Goal: Task Accomplishment & Management: Use online tool/utility

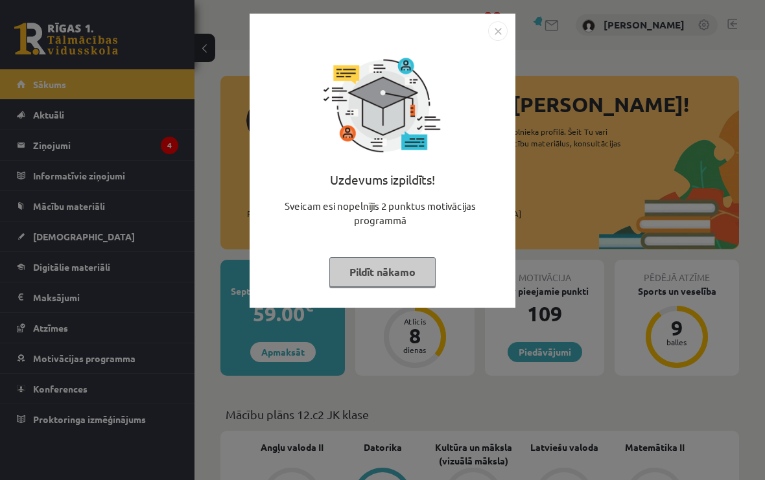
click at [402, 275] on button "Pildīt nākamo" at bounding box center [382, 272] width 106 height 30
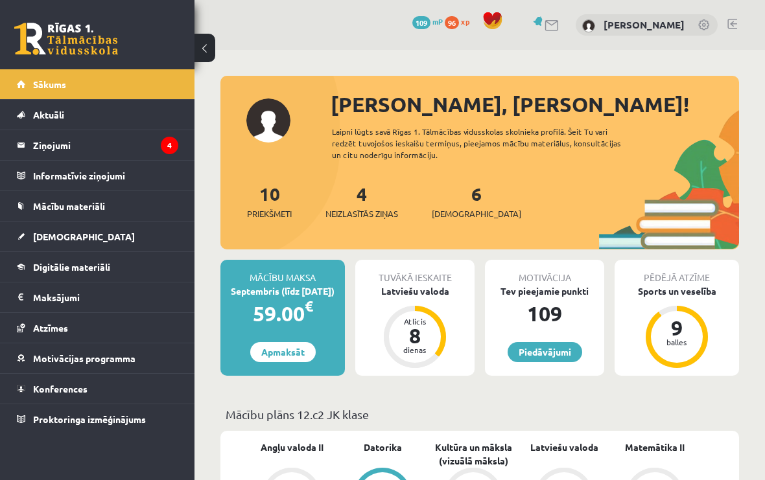
click at [585, 441] on link "Latviešu valoda" at bounding box center [564, 448] width 68 height 14
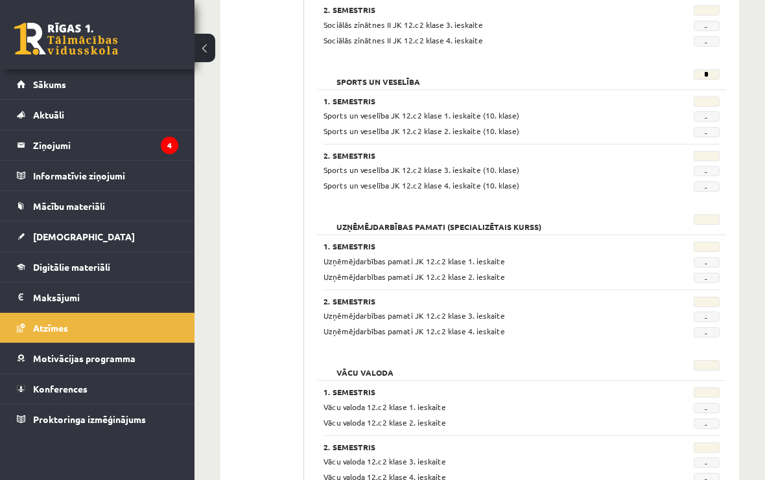
scroll to position [1031, 0]
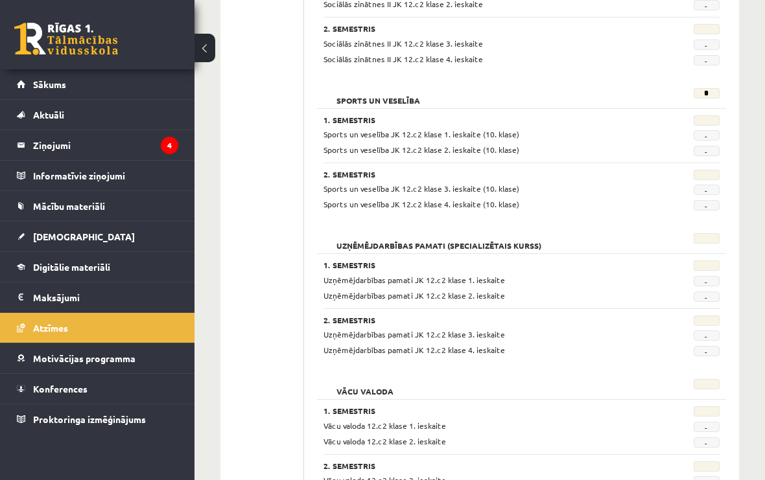
click at [36, 210] on span "Mācību materiāli" at bounding box center [69, 206] width 72 height 12
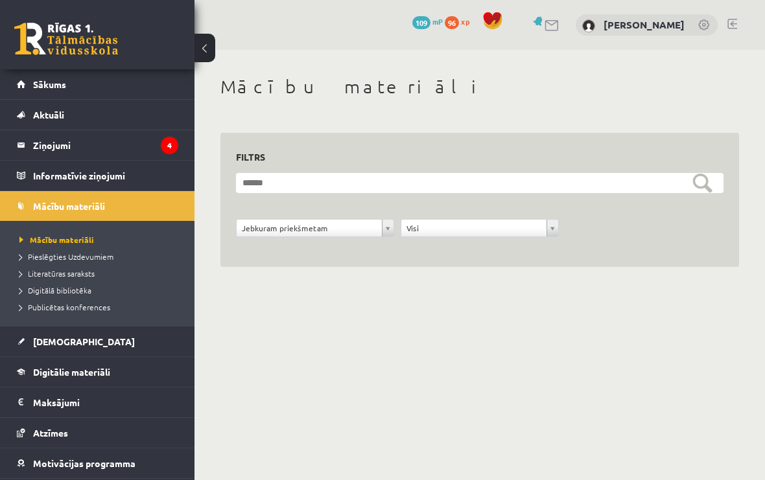
click at [34, 144] on legend "Ziņojumi 4" at bounding box center [105, 145] width 145 height 30
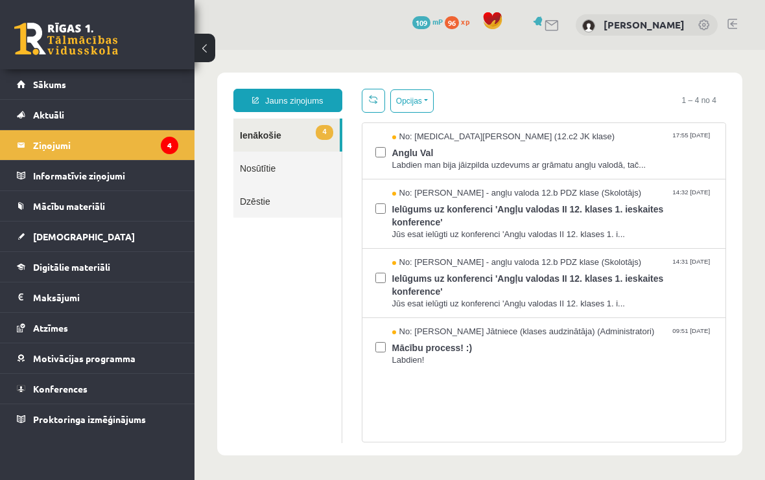
click at [650, 169] on span "Labdien man bija jāizpilda uzdevums ar grāmatu angļu valodā, tač..." at bounding box center [552, 165] width 321 height 12
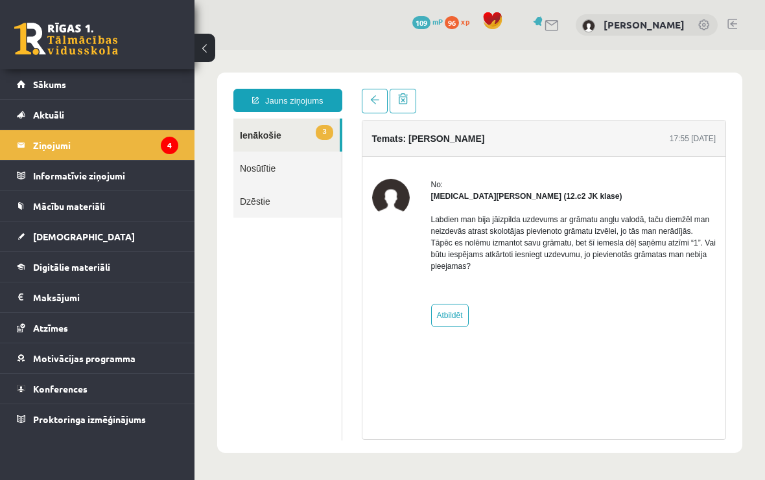
click at [38, 202] on span "Mācību materiāli" at bounding box center [69, 206] width 72 height 12
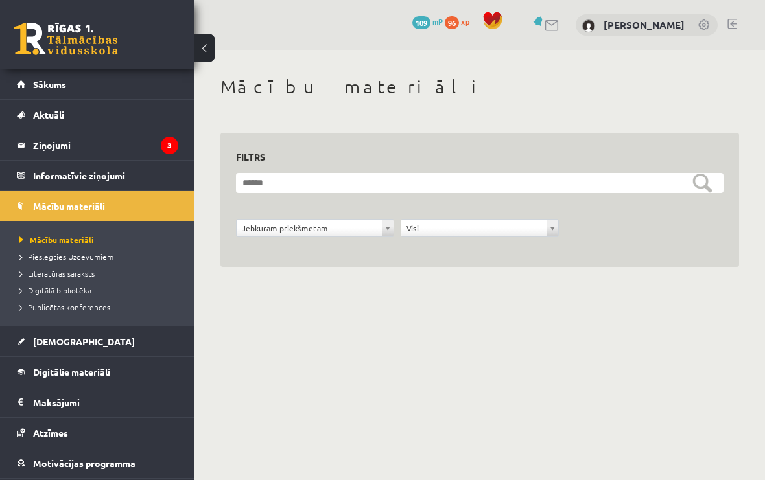
click at [31, 198] on link "Mācību materiāli" at bounding box center [97, 206] width 161 height 30
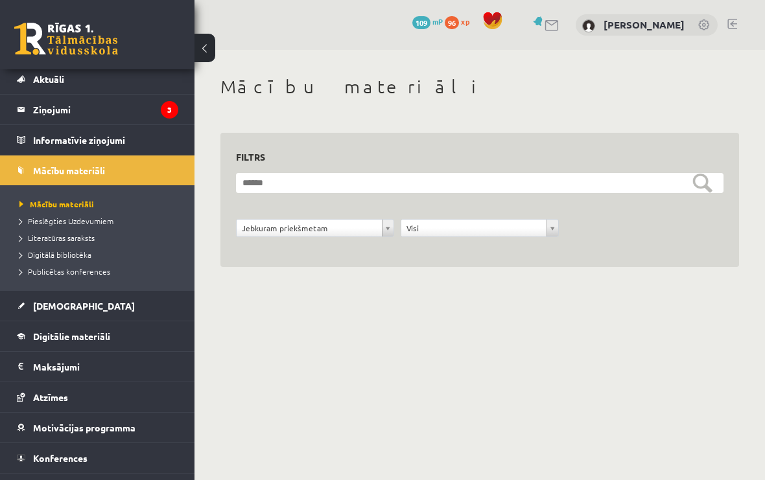
scroll to position [36, 0]
click at [51, 338] on span "Digitālie materiāli" at bounding box center [71, 337] width 77 height 12
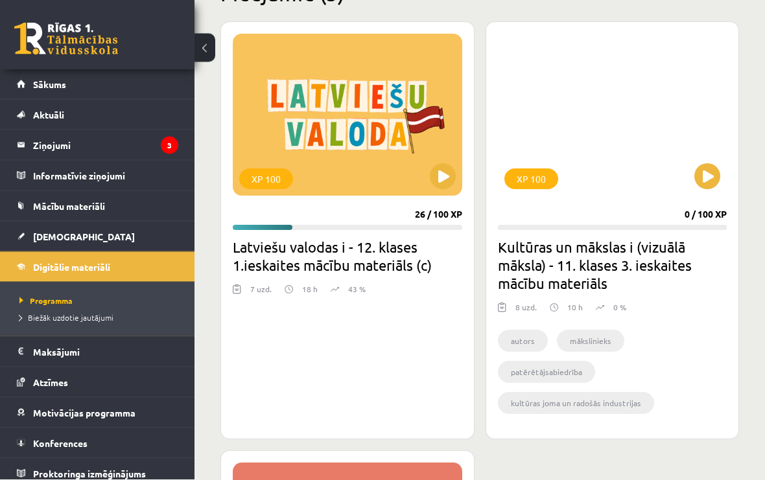
scroll to position [275, 0]
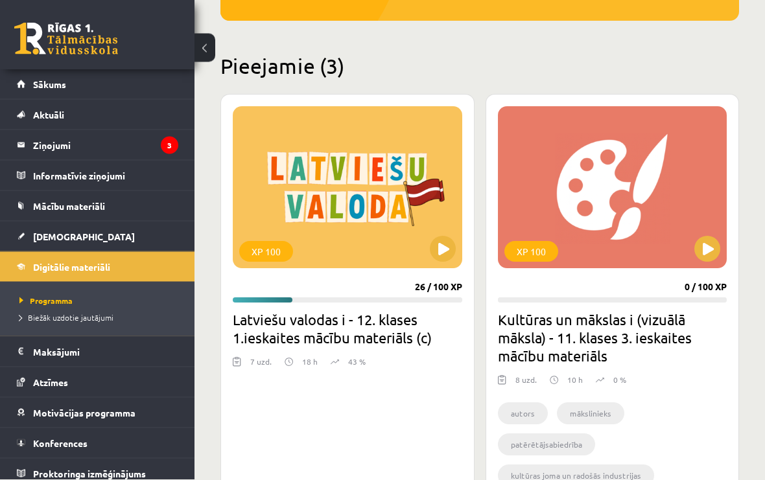
click at [427, 190] on div "XP 100" at bounding box center [347, 188] width 229 height 162
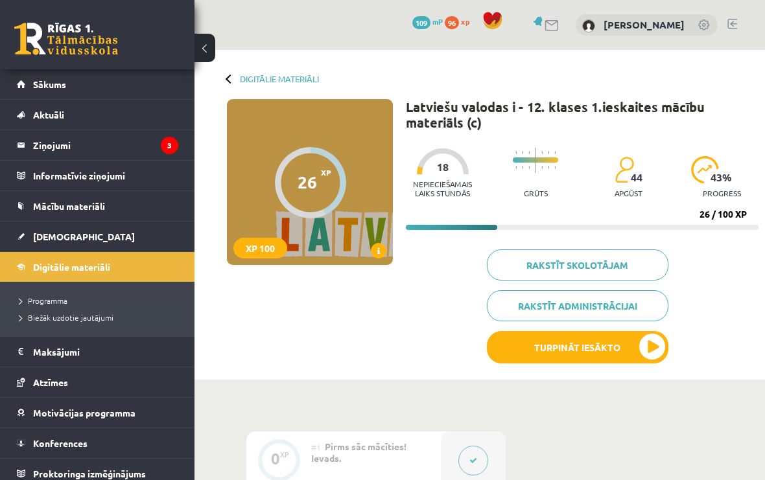
scroll to position [36, 0]
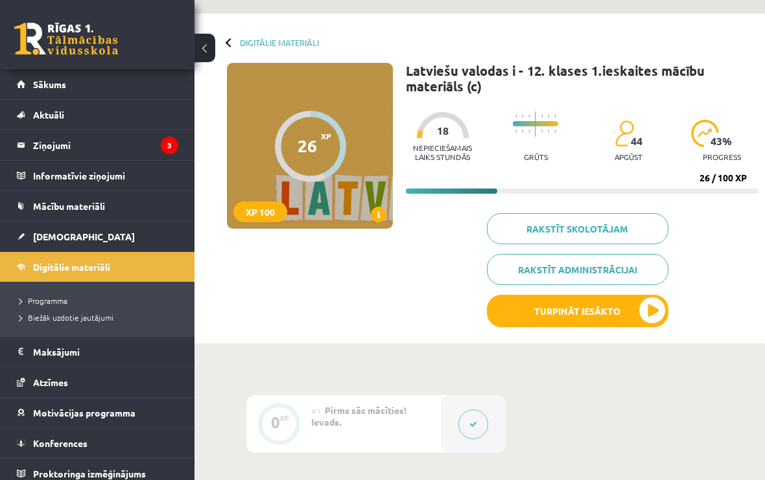
click at [639, 308] on button "Turpināt iesākto" at bounding box center [578, 311] width 182 height 32
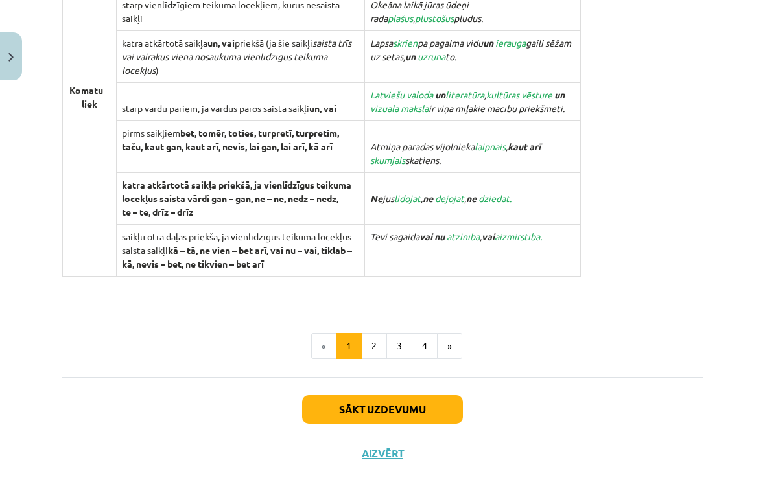
scroll to position [1283, 0]
click at [450, 399] on button "Sākt uzdevumu" at bounding box center [382, 409] width 161 height 29
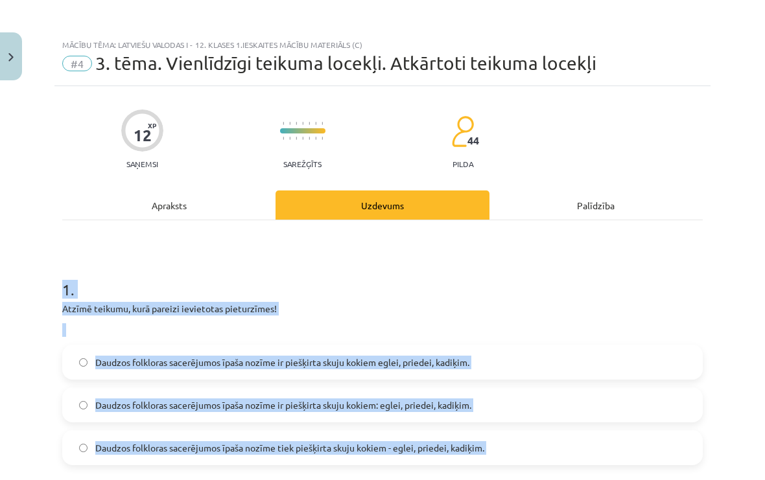
scroll to position [0, 0]
click at [19, 245] on div "Mācību tēma: Latviešu valodas i - 12. klases 1.ieskaites mācību materiāls (c) #…" at bounding box center [382, 240] width 765 height 480
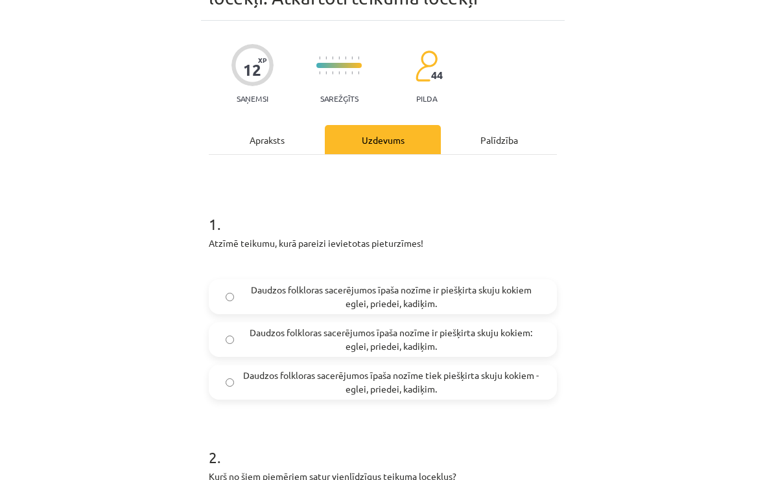
scroll to position [54, 0]
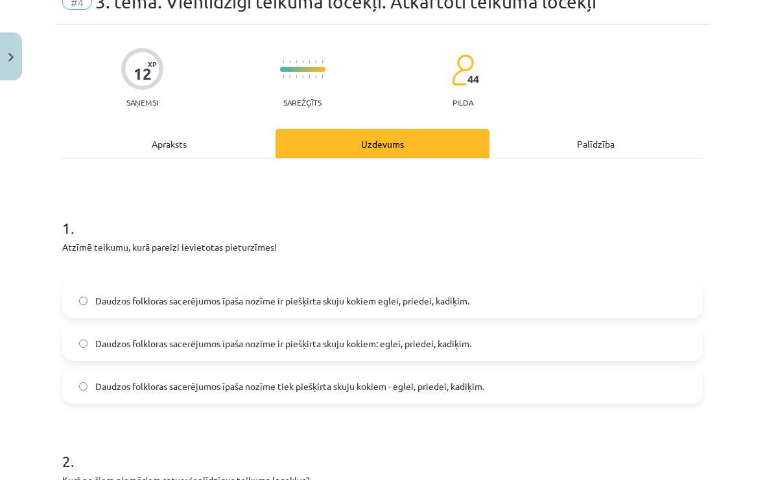
click at [86, 355] on label "Daudzos folkloras sacerējumos īpaša nozīme ir piešķirta skuju kokiem: eglei, pr…" at bounding box center [383, 343] width 638 height 32
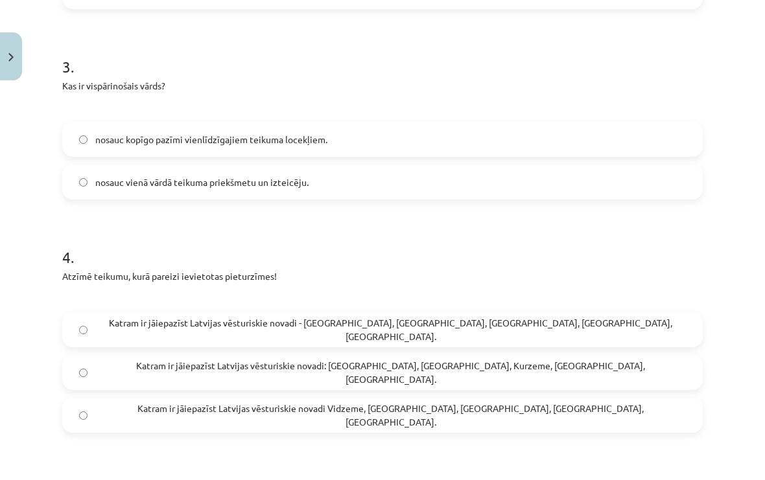
scroll to position [738, 0]
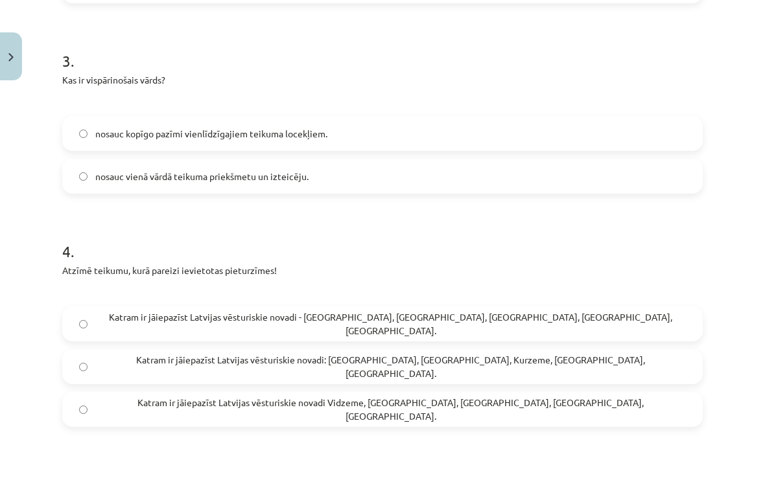
click at [84, 360] on label "Katram ir jāiepazīst Latvijas vēsturiskie novadi: [GEOGRAPHIC_DATA], [GEOGRAPHI…" at bounding box center [383, 367] width 638 height 32
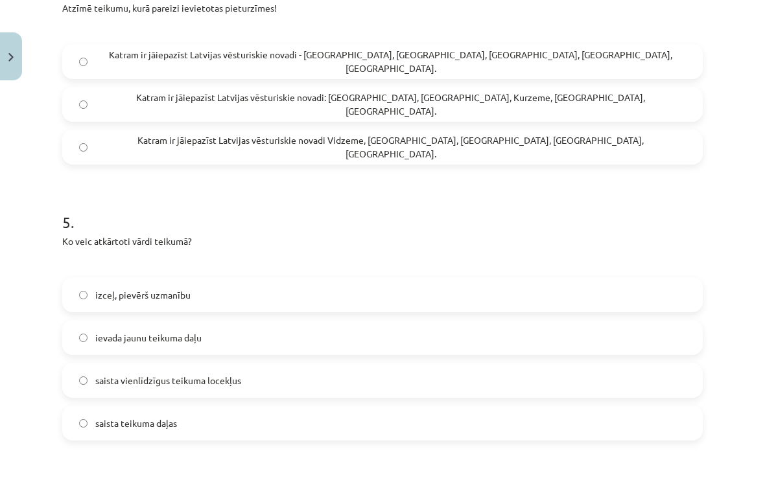
click at [70, 301] on label "izceļ, pievērš uzmanību" at bounding box center [383, 295] width 638 height 32
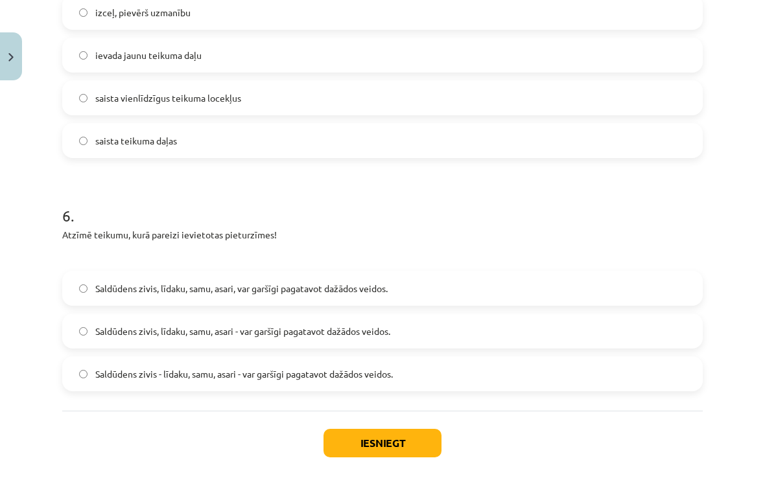
scroll to position [1271, 0]
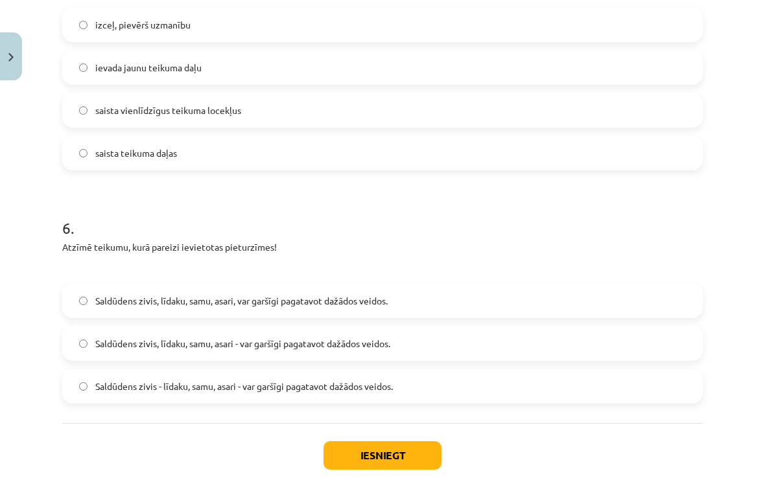
click at [362, 469] on button "Iesniegt" at bounding box center [383, 455] width 118 height 29
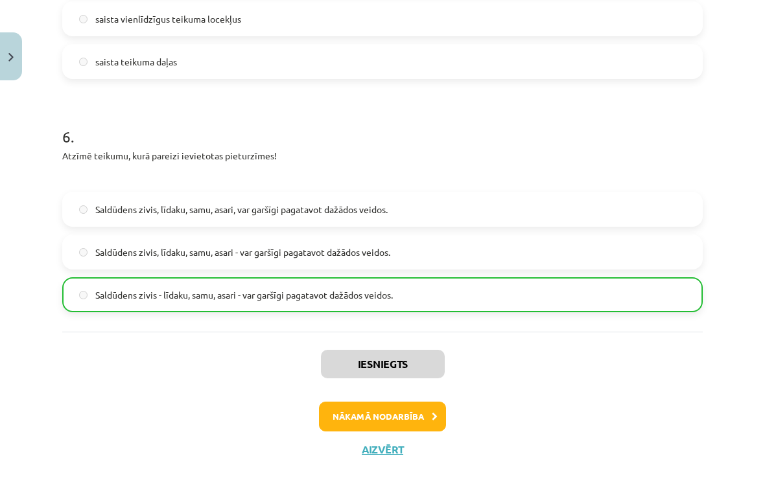
scroll to position [1361, 0]
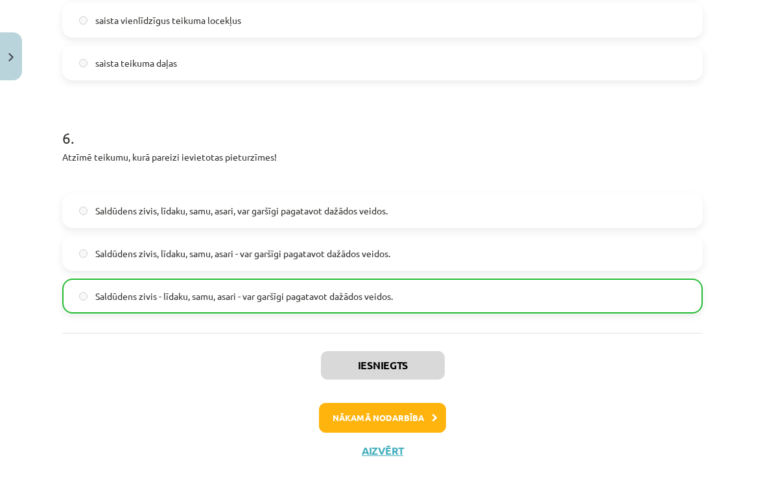
click at [354, 410] on button "Nākamā nodarbība" at bounding box center [382, 418] width 127 height 30
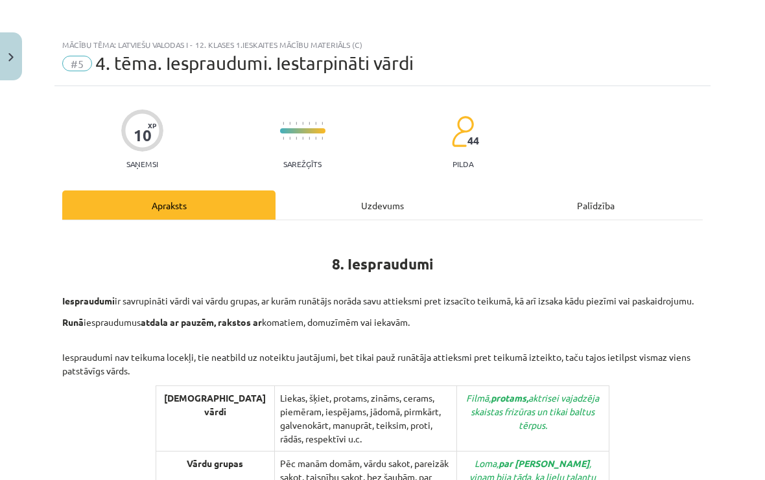
scroll to position [0, 0]
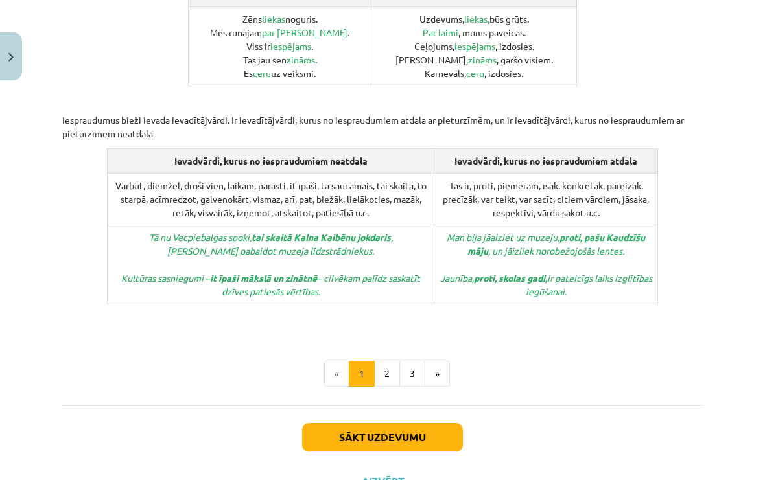
click at [380, 361] on button "2" at bounding box center [387, 374] width 26 height 26
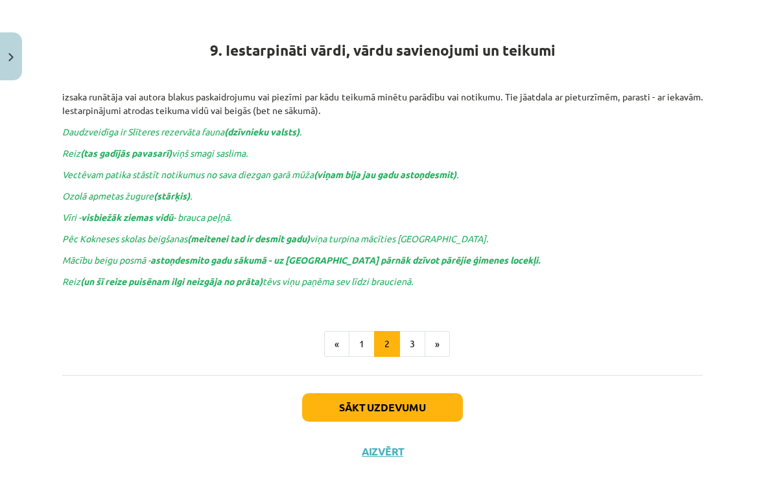
click at [402, 345] on button "3" at bounding box center [412, 344] width 26 height 26
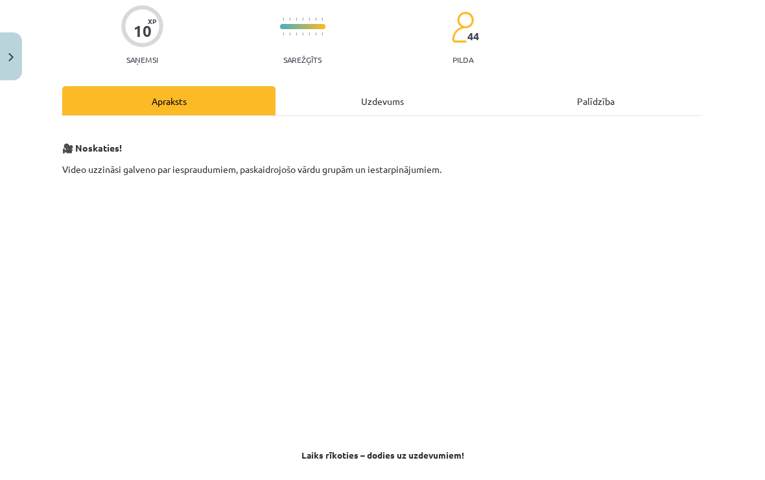
scroll to position [105, 0]
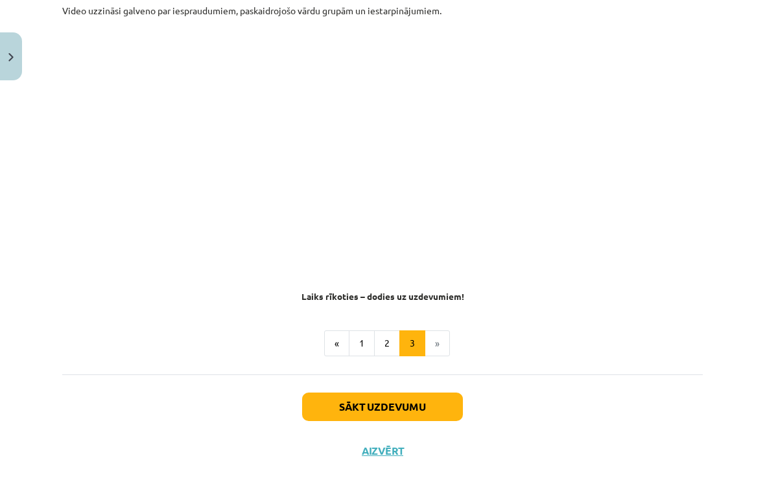
click at [351, 394] on button "Sākt uzdevumu" at bounding box center [382, 407] width 161 height 29
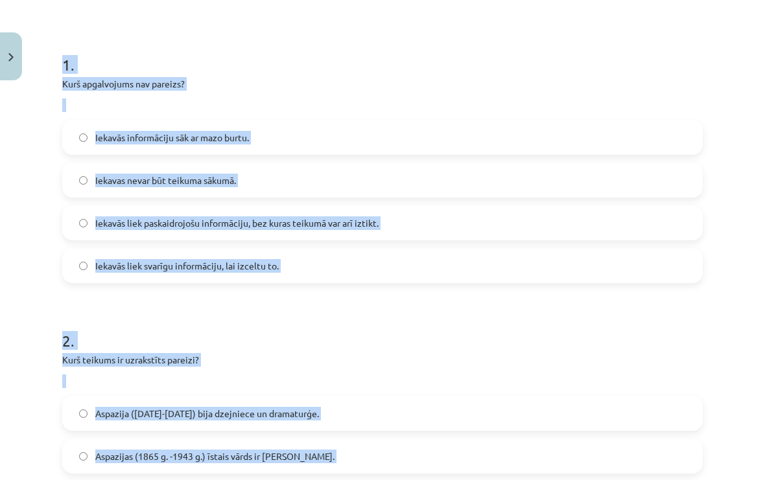
scroll to position [106, 0]
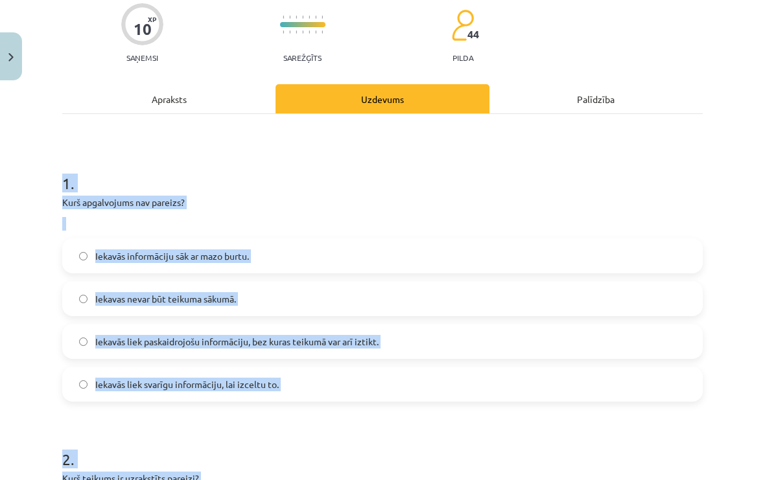
click at [34, 307] on div "Mācību tēma: Latviešu valodas i - 12. klases 1.ieskaites mācību materiāls (c) #…" at bounding box center [382, 240] width 765 height 480
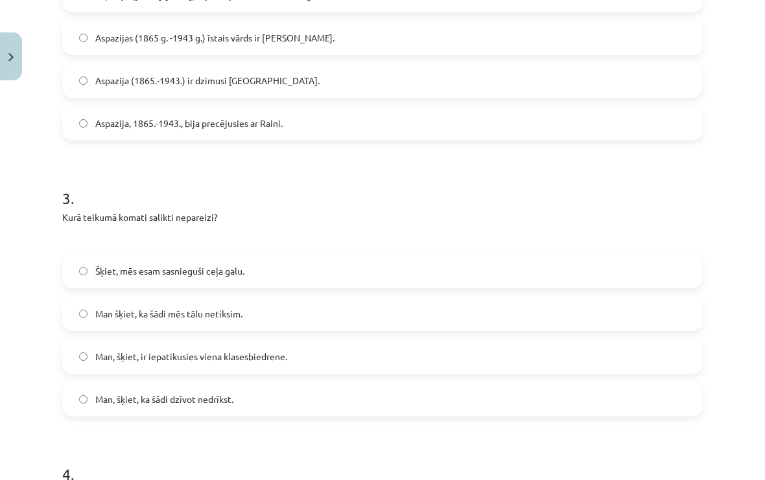
scroll to position [668, 0]
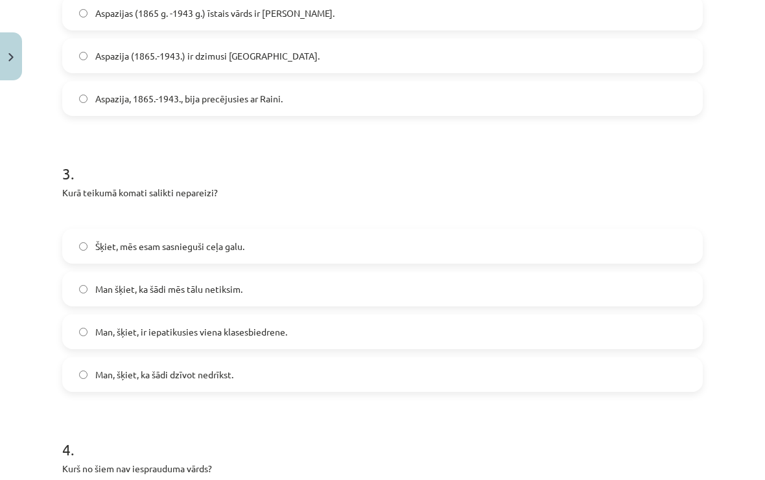
click at [75, 324] on label "Man, šķiet, ir iepatikusies viena klasesbiedrene." at bounding box center [383, 332] width 638 height 32
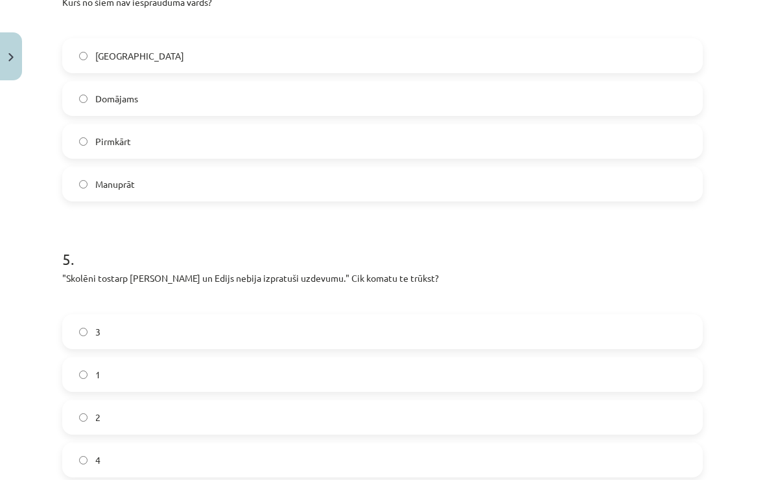
scroll to position [1168, 0]
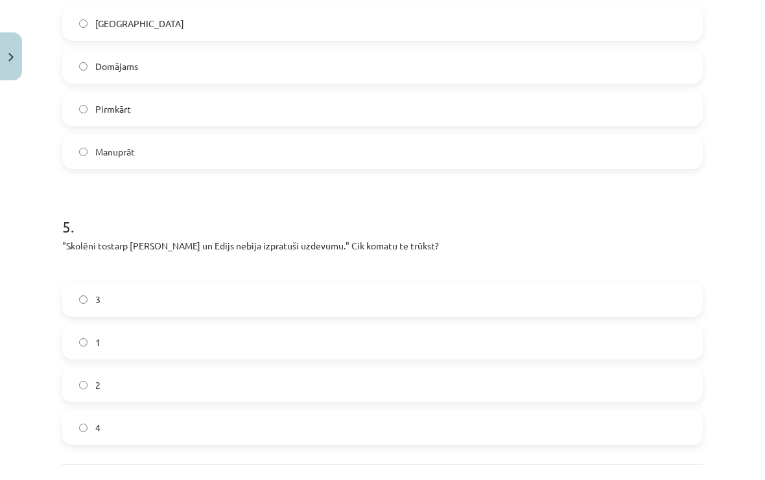
click at [73, 336] on label "1" at bounding box center [383, 342] width 638 height 32
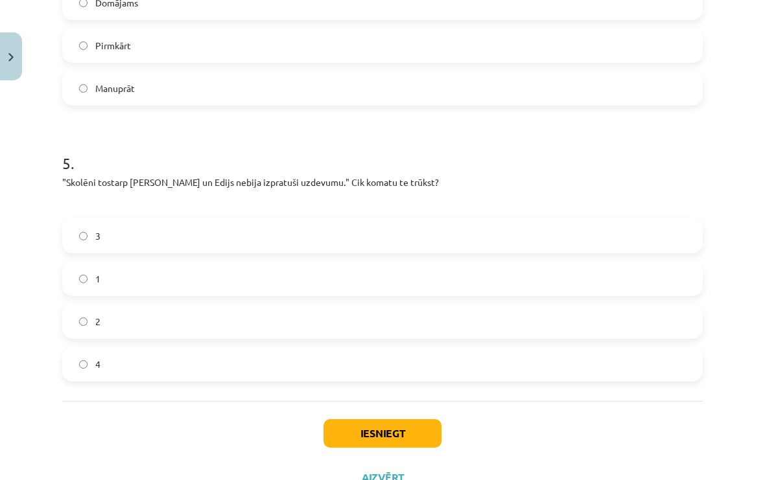
scroll to position [1236, 0]
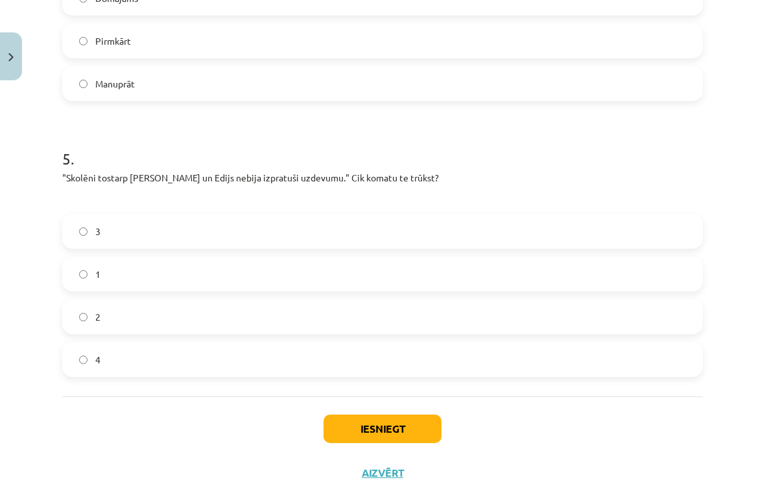
click at [353, 423] on button "Iesniegt" at bounding box center [383, 429] width 118 height 29
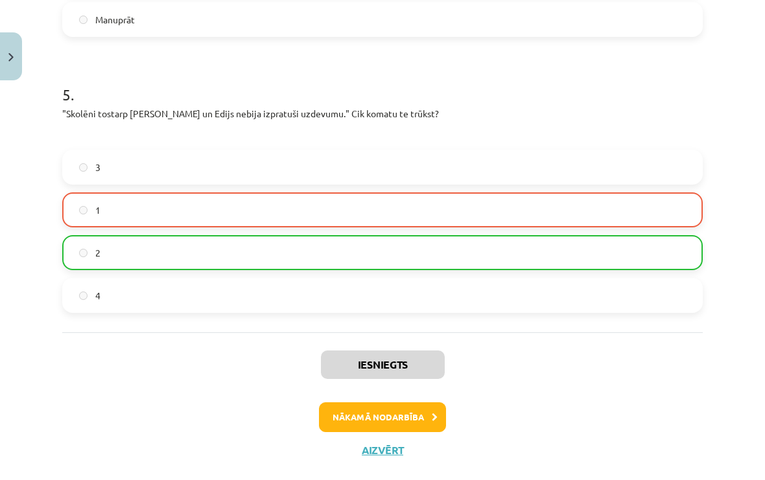
scroll to position [1299, 0]
click at [336, 424] on button "Nākamā nodarbība" at bounding box center [382, 418] width 127 height 30
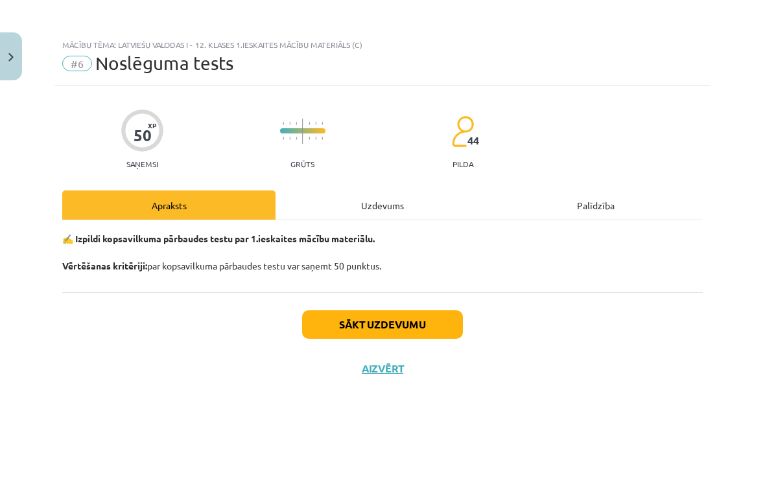
click at [324, 327] on button "Sākt uzdevumu" at bounding box center [382, 325] width 161 height 29
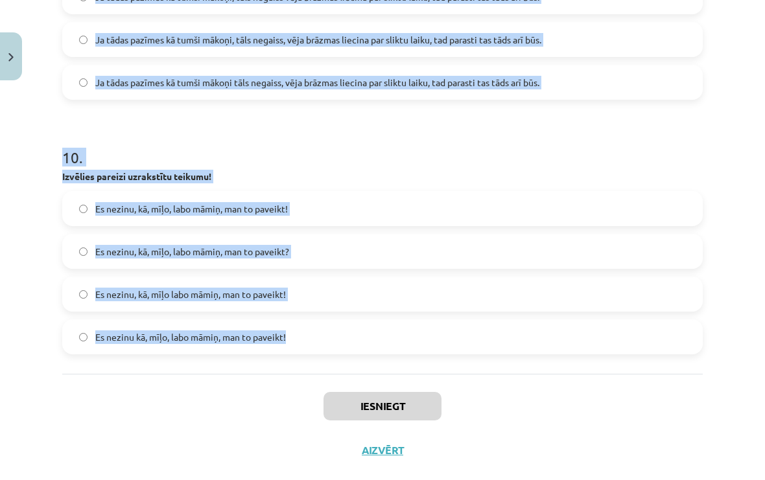
scroll to position [2376, 0]
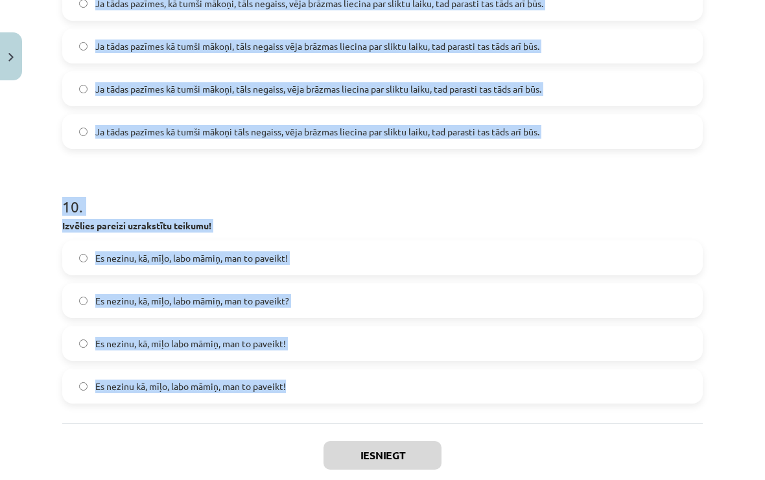
click at [30, 232] on div "Mācību tēma: Latviešu valodas i - 12. klases 1.ieskaites mācību materiāls (c) #…" at bounding box center [382, 240] width 765 height 480
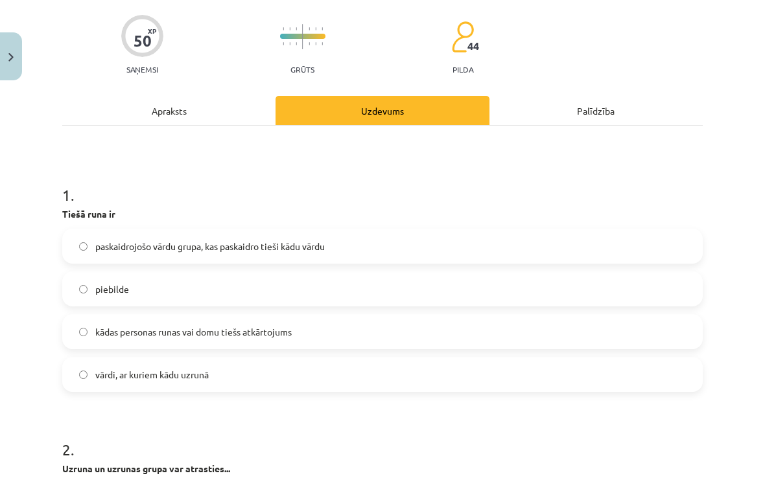
scroll to position [187, 0]
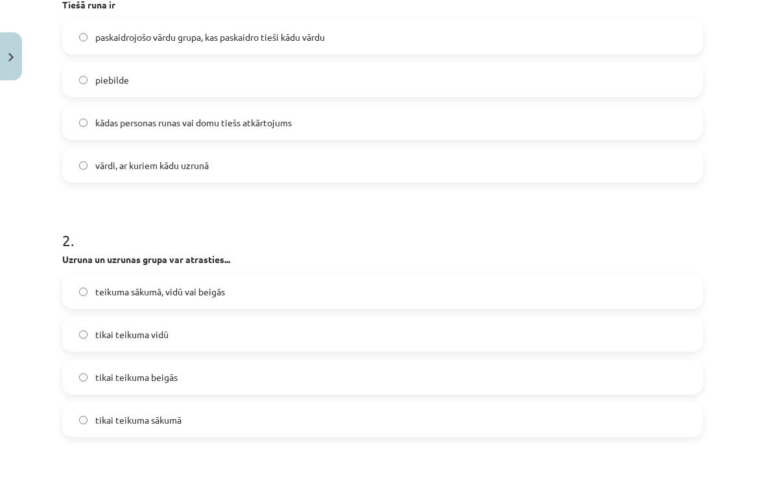
click at [78, 281] on label "teikuma sākumā, vidū vai beigās" at bounding box center [383, 292] width 638 height 32
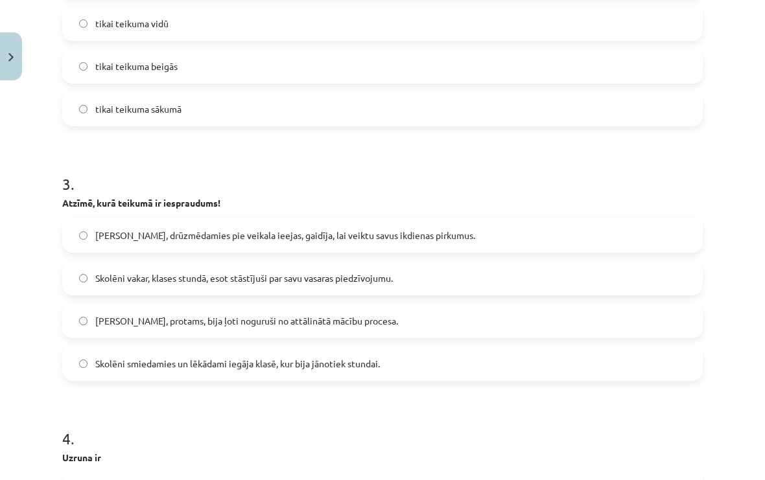
scroll to position [633, 0]
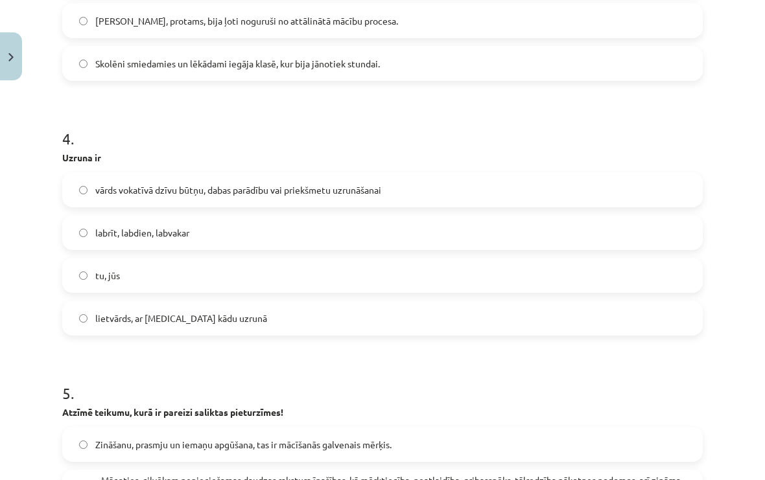
click at [79, 279] on label "tu, jūs" at bounding box center [383, 275] width 638 height 32
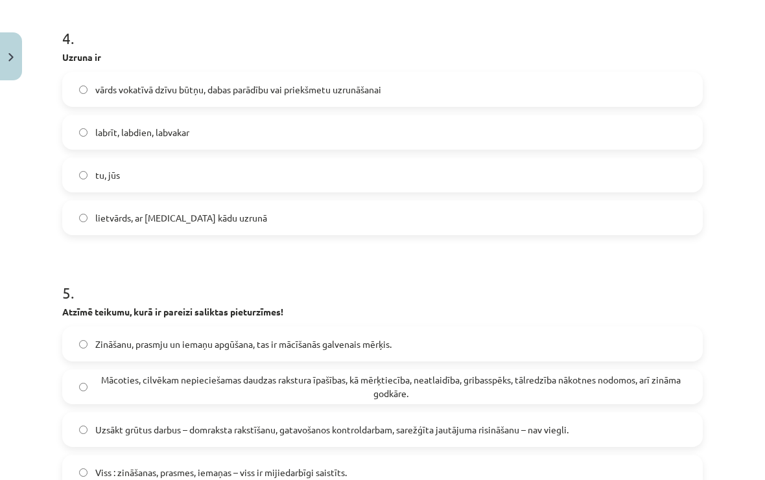
scroll to position [1045, 0]
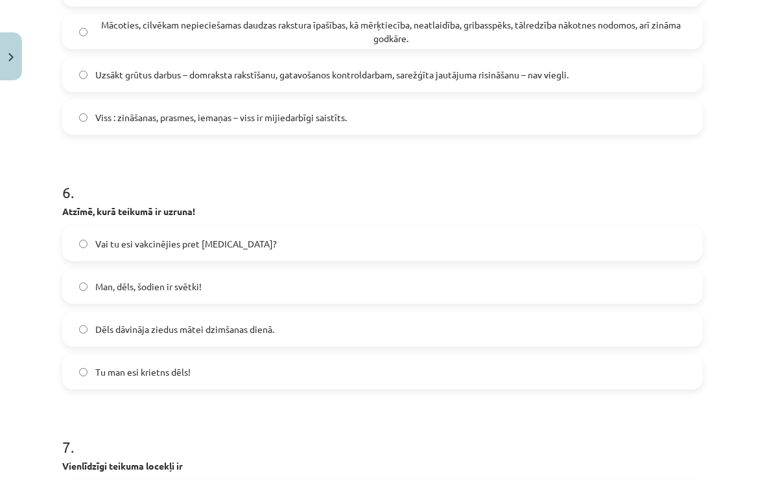
click at [71, 281] on label "Man, dēls, šodien ir svētki!" at bounding box center [383, 286] width 638 height 32
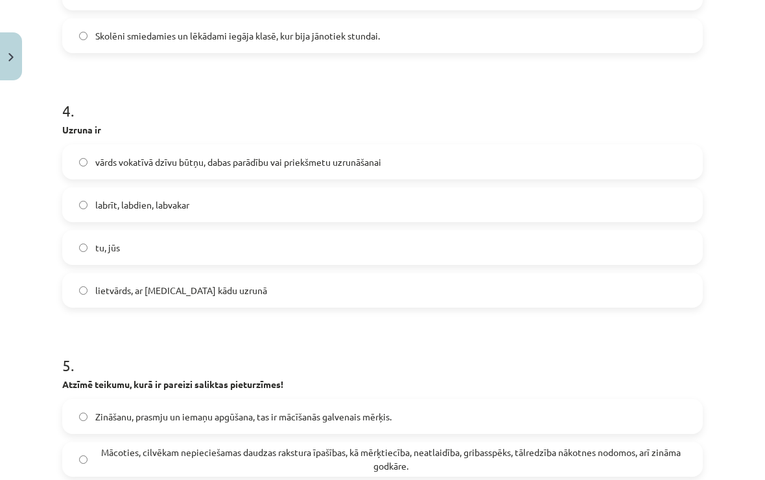
scroll to position [950, 0]
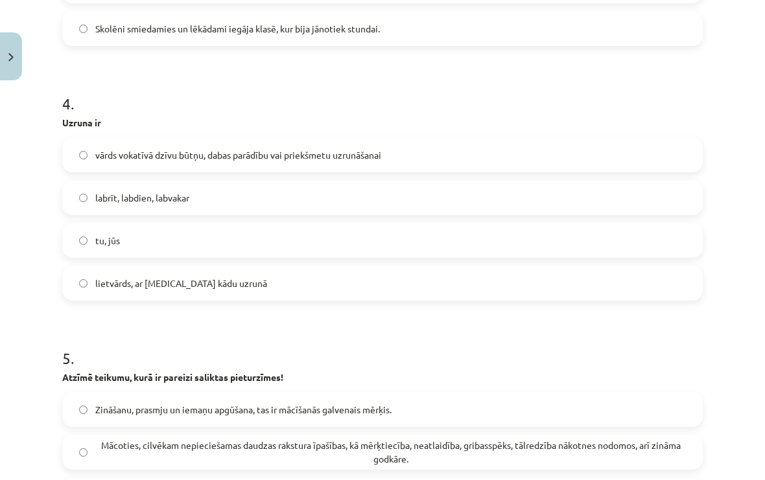
click at [76, 291] on label "lietvārds, ar [MEDICAL_DATA] kādu uzrunā" at bounding box center [383, 283] width 638 height 32
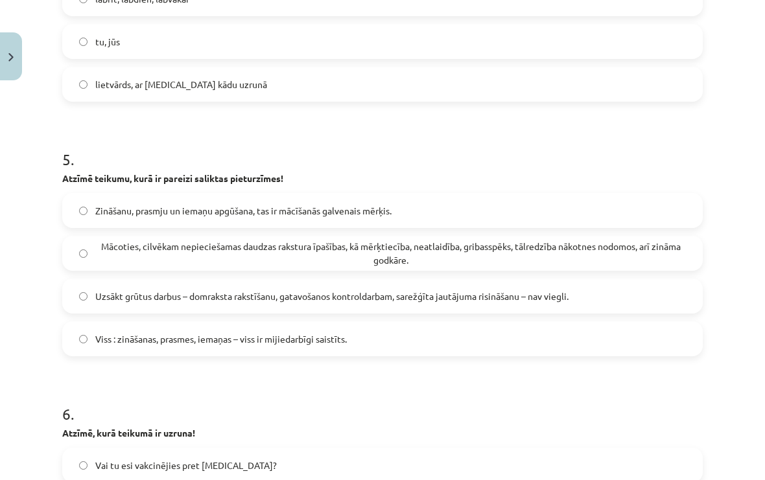
scroll to position [1150, 0]
click at [79, 287] on label "Uzsākt grūtus darbus – domraksta rakstīšanu, gatavošanos kontroldarbam, sarežģī…" at bounding box center [383, 295] width 638 height 32
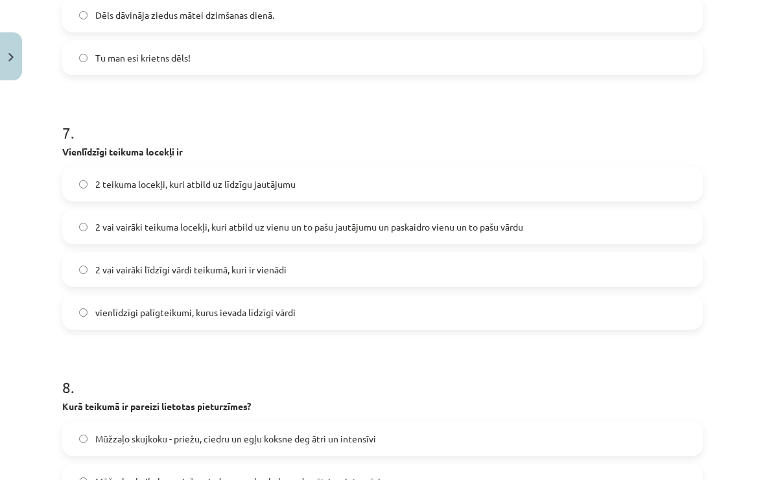
scroll to position [1694, 0]
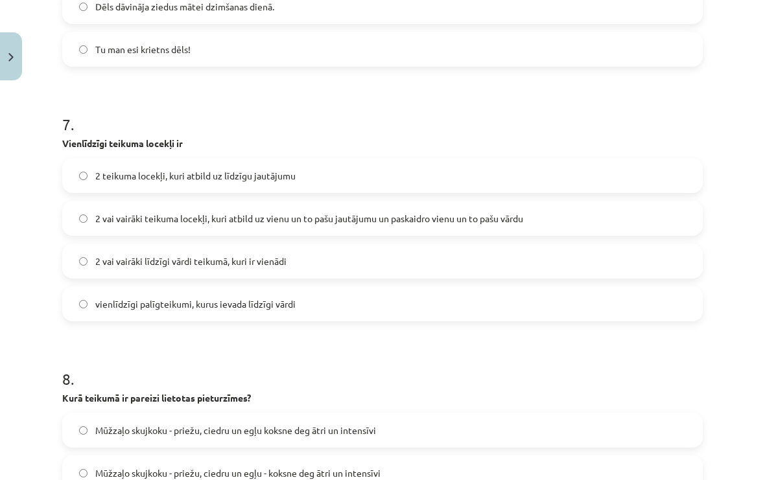
click at [83, 230] on label "2 vai vairāki teikuma locekļi, kuri atbild uz vienu un to pašu jautājumu un pas…" at bounding box center [383, 218] width 638 height 32
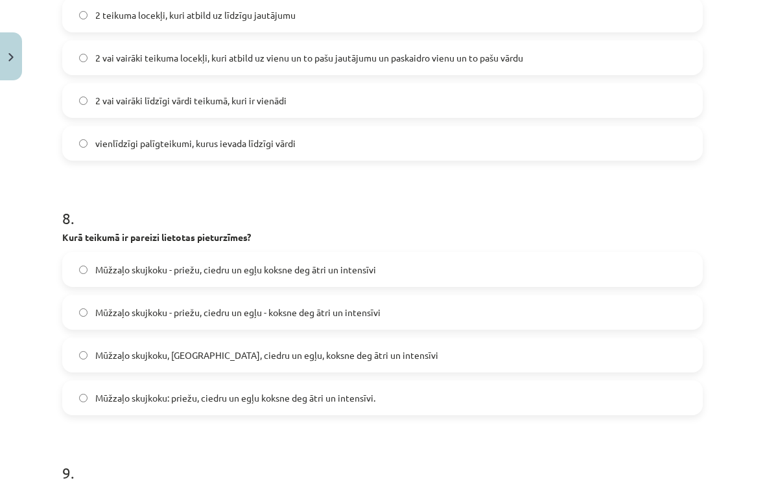
click at [73, 305] on label "Mūžzaļo skujkoku - priežu, ciedru un egļu - koksne deg ātri un intensīvi" at bounding box center [383, 312] width 638 height 32
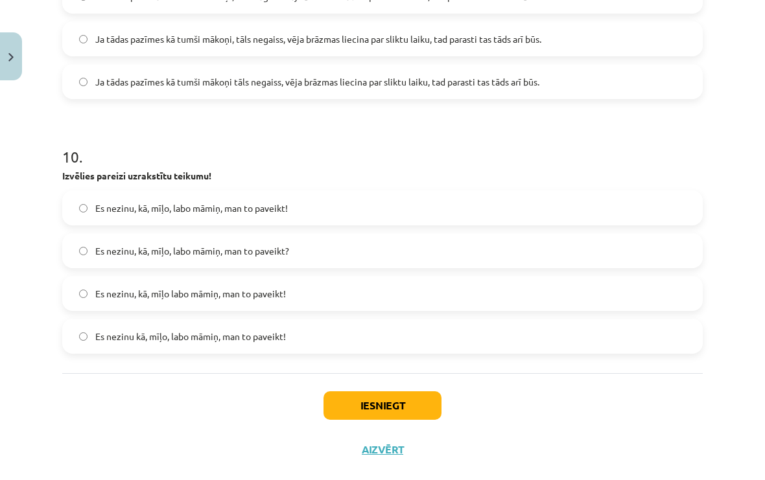
scroll to position [2425, 0]
click at [348, 399] on button "Iesniegt" at bounding box center [383, 406] width 118 height 29
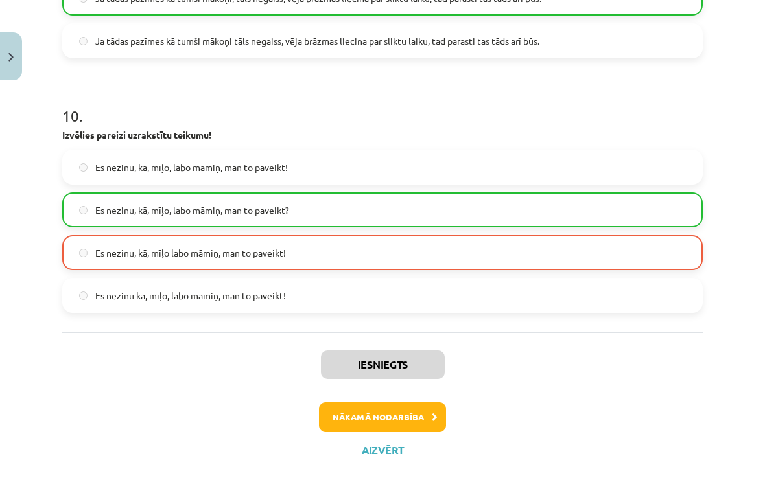
scroll to position [2466, 0]
click at [340, 414] on button "Nākamā nodarbība" at bounding box center [382, 418] width 127 height 30
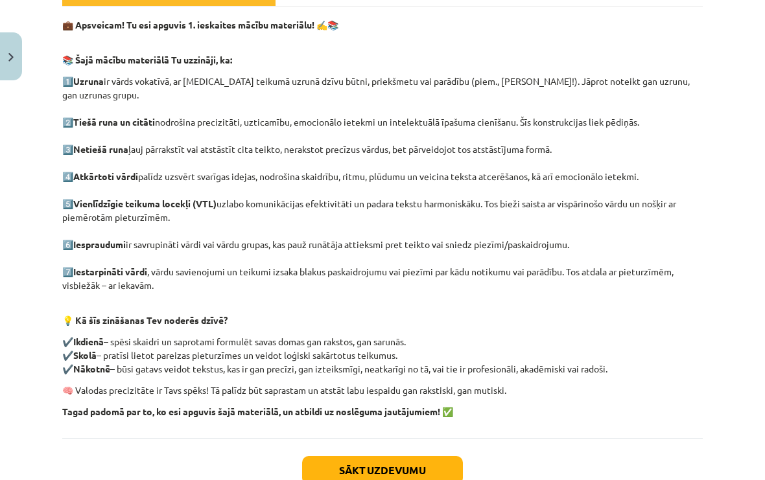
scroll to position [215, 0]
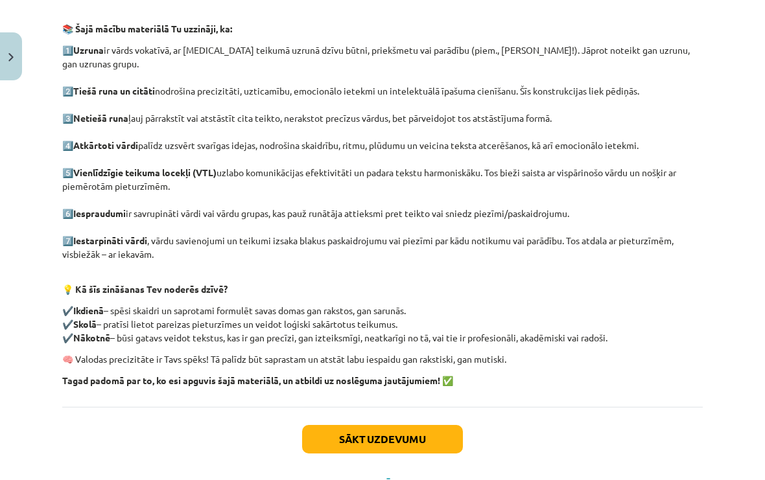
click at [328, 425] on button "Sākt uzdevumu" at bounding box center [382, 439] width 161 height 29
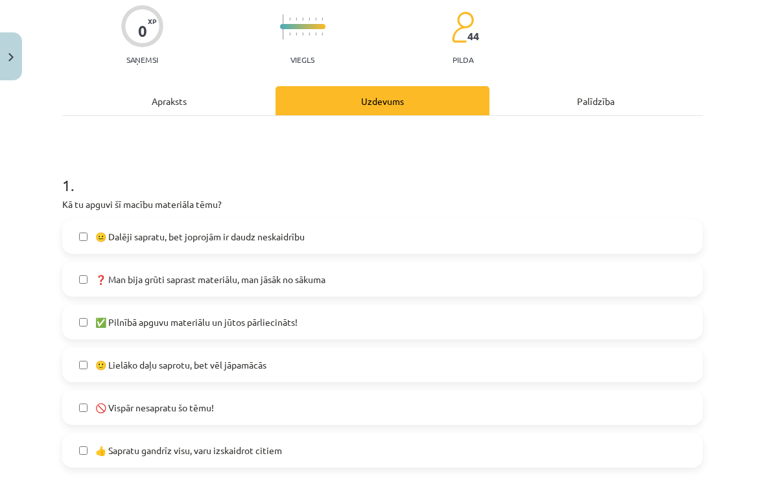
scroll to position [104, 0]
click at [76, 364] on label "🙂 Lielāko daļu saprotu, bet vēl jāpamācās" at bounding box center [383, 365] width 638 height 32
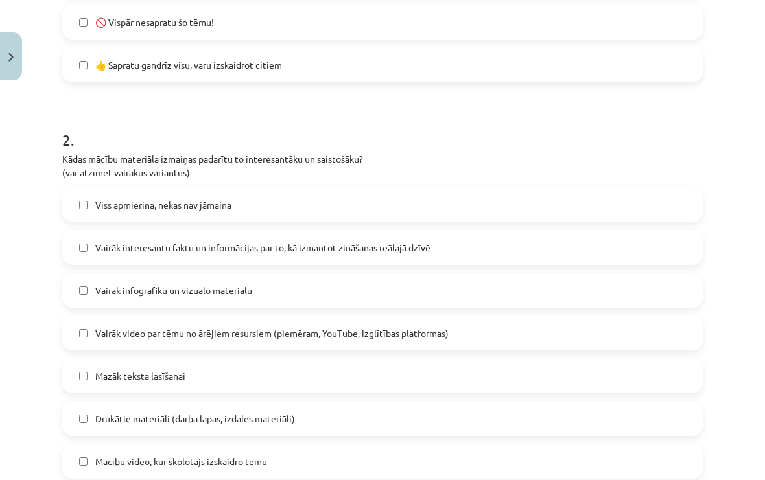
scroll to position [490, 0]
click at [73, 373] on label "Mazāk teksta lasīšanai" at bounding box center [383, 376] width 638 height 32
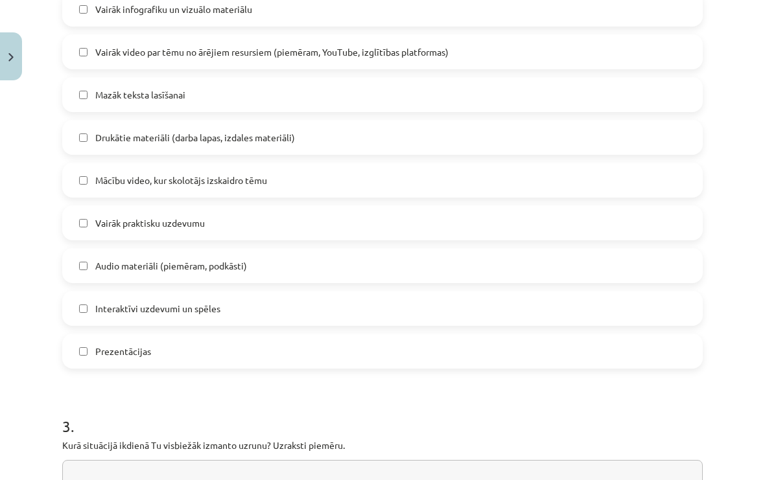
scroll to position [771, 0]
click at [76, 360] on label "Prezentācijas" at bounding box center [383, 351] width 638 height 32
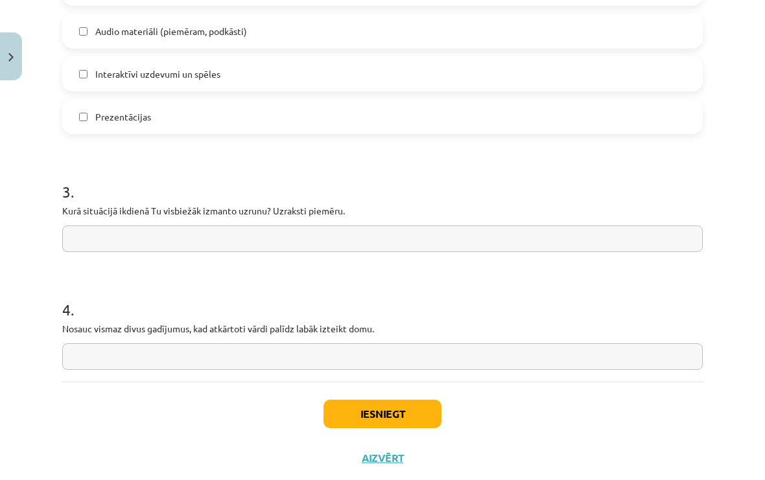
scroll to position [1006, 0]
click at [76, 244] on input "text" at bounding box center [382, 239] width 641 height 27
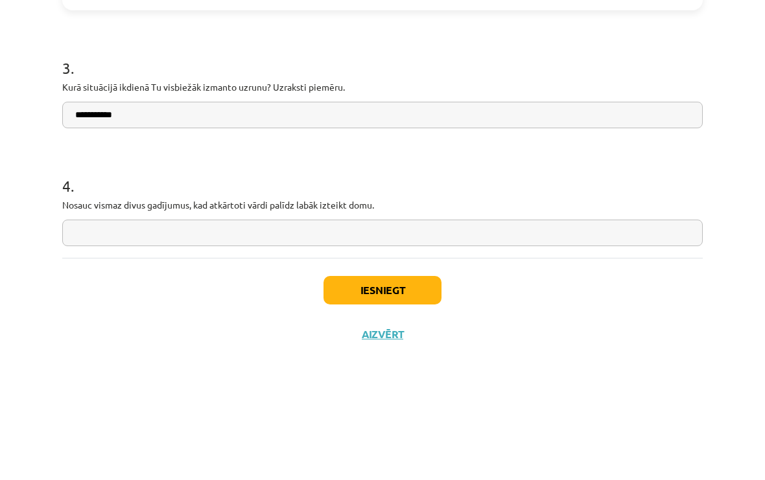
type input "*********"
click at [272, 226] on input "**********" at bounding box center [382, 239] width 641 height 27
click at [638, 226] on input "**********" at bounding box center [382, 239] width 641 height 27
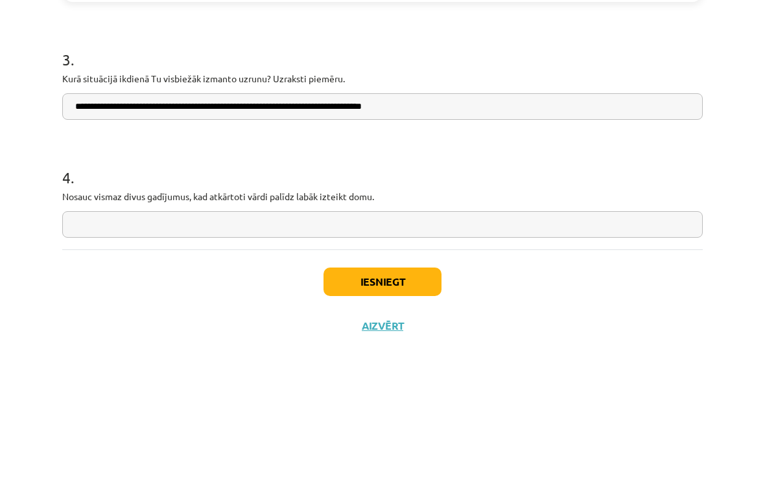
scroll to position [1014, 0]
type input "**********"
click at [73, 336] on input "text" at bounding box center [382, 349] width 641 height 27
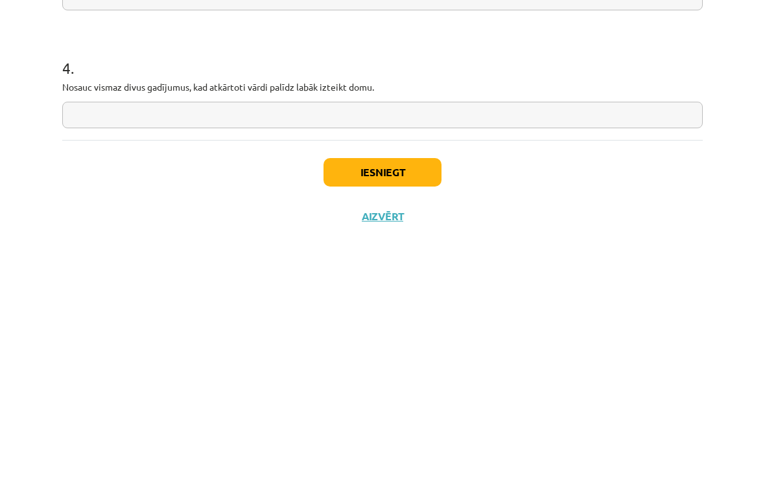
click at [68, 314] on p "Nosauc vismaz divus gadījumus, kad atkārtoti vārdi palīdz labāk izteikt domu." at bounding box center [382, 321] width 641 height 14
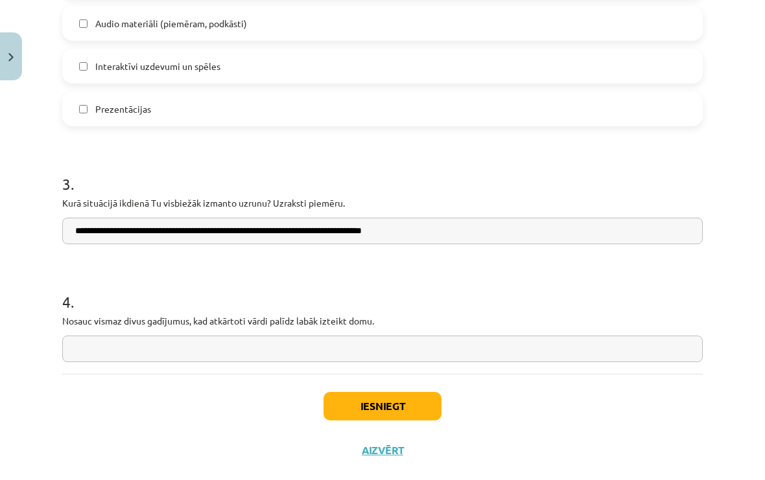
copy p "Nosauc vismaz divus gadījumus, kad atkārtoti vārdi palīdz labāk izteikt domu."
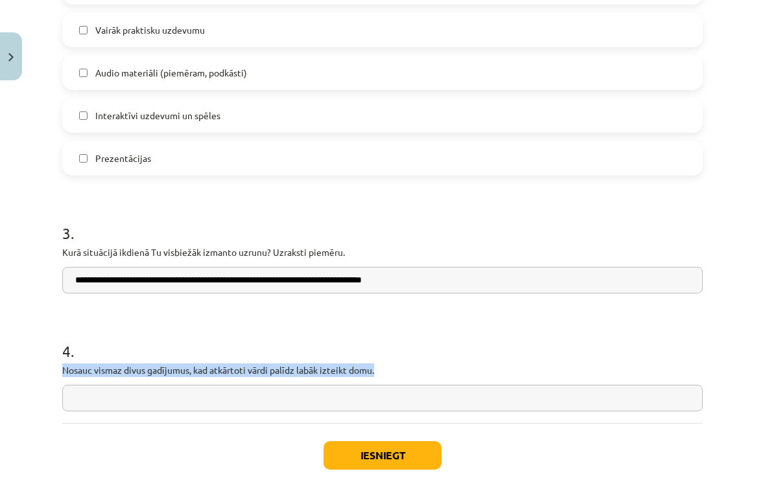
click at [150, 394] on input "text" at bounding box center [382, 398] width 641 height 27
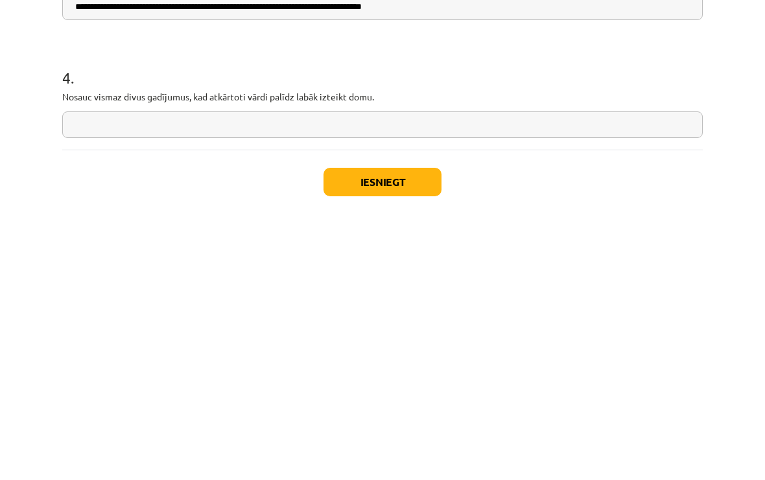
click at [97, 385] on input "text" at bounding box center [382, 398] width 641 height 27
click at [80, 385] on input "text" at bounding box center [382, 398] width 641 height 27
paste input "**********"
type input "**********"
click at [416, 441] on button "Iesniegt" at bounding box center [383, 455] width 118 height 29
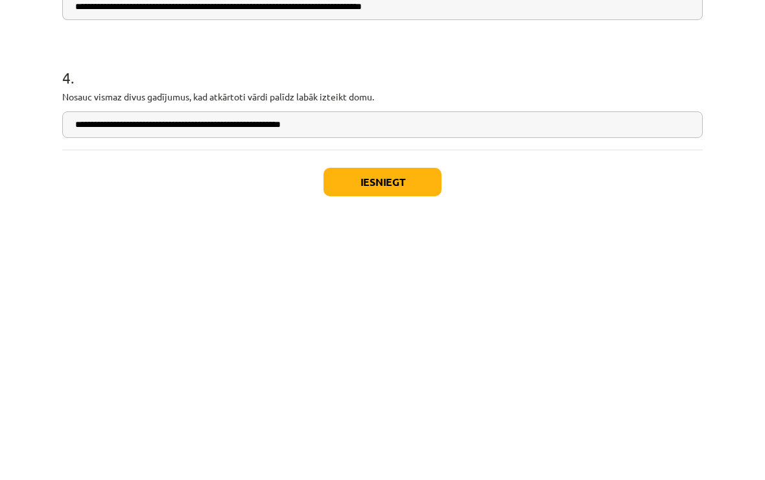
scroll to position [662, 0]
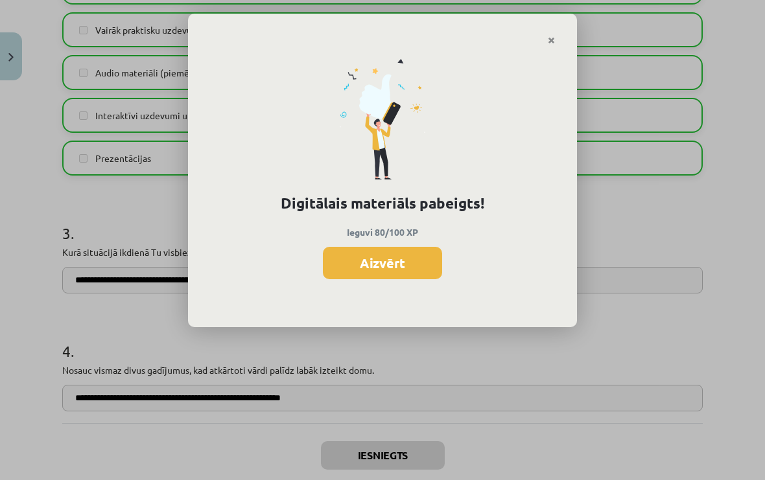
click at [416, 260] on button "Aizvērt" at bounding box center [382, 263] width 119 height 32
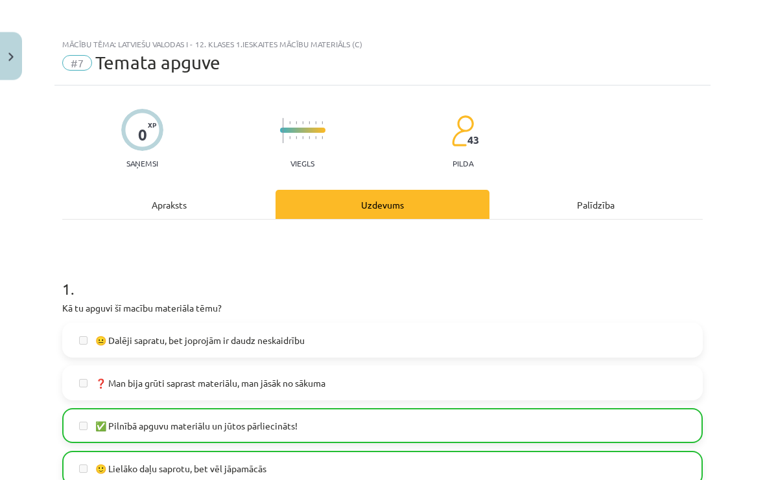
scroll to position [0, 0]
click at [9, 65] on button "Close" at bounding box center [11, 56] width 22 height 48
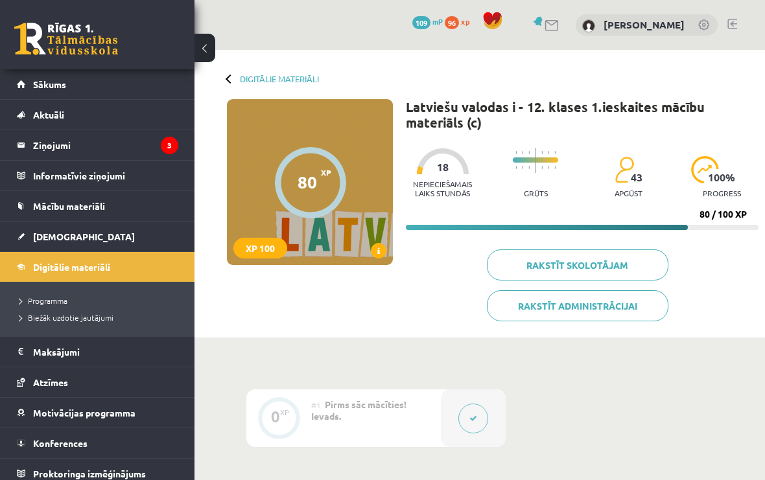
click at [42, 255] on link "Digitālie materiāli" at bounding box center [97, 267] width 161 height 30
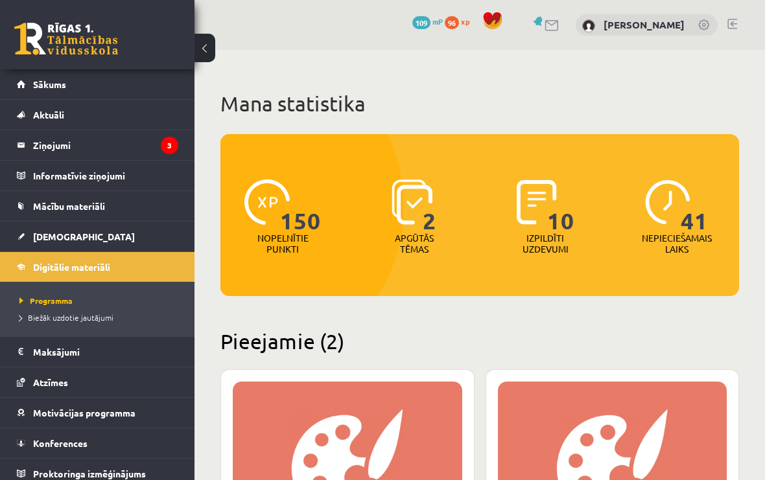
click at [26, 234] on link "[DEMOGRAPHIC_DATA]" at bounding box center [97, 237] width 161 height 30
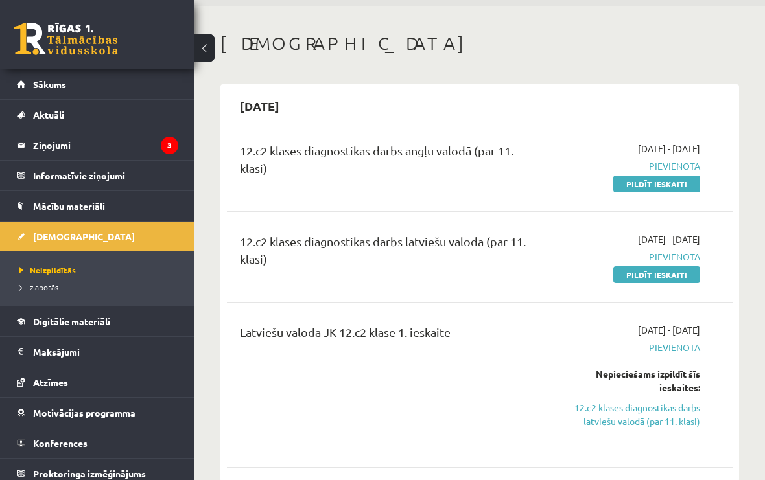
click at [600, 426] on link "12.c2 klases diagnostikas darbs latviešu valodā (par 11. klasi)" at bounding box center [629, 414] width 141 height 27
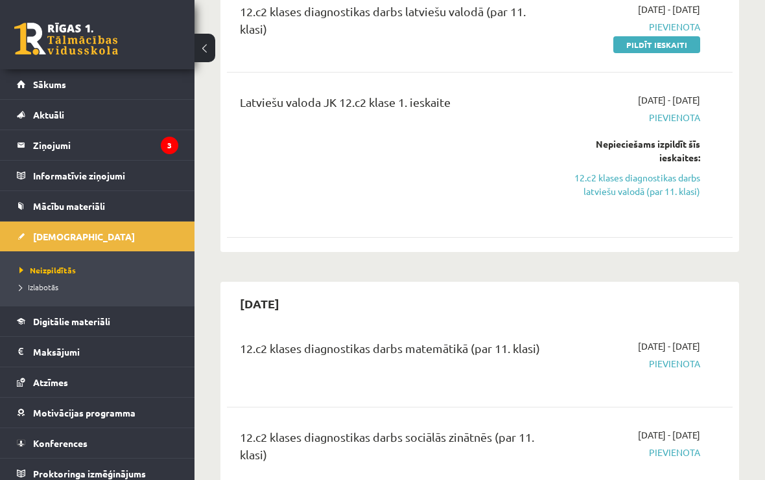
scroll to position [286, 0]
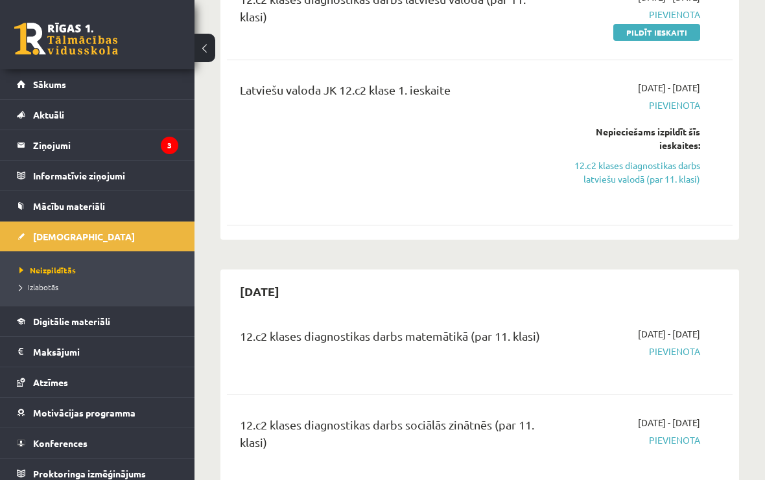
click at [615, 171] on link "12.c2 klases diagnostikas darbs latviešu valodā (par 11. klasi)" at bounding box center [629, 172] width 141 height 27
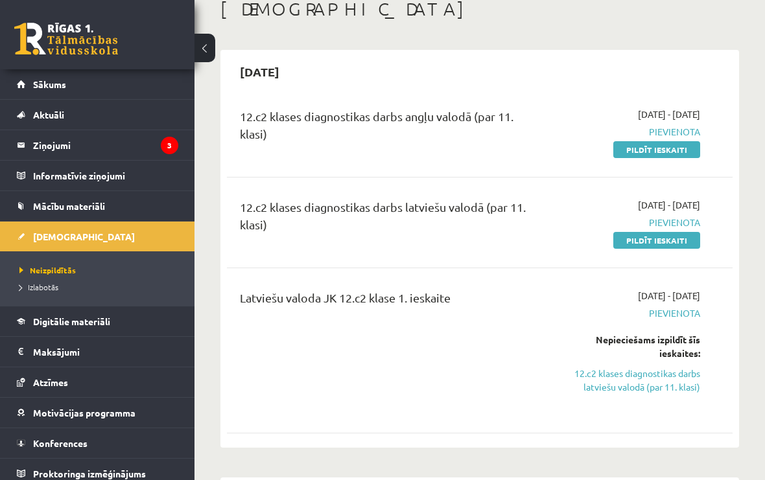
scroll to position [191, 0]
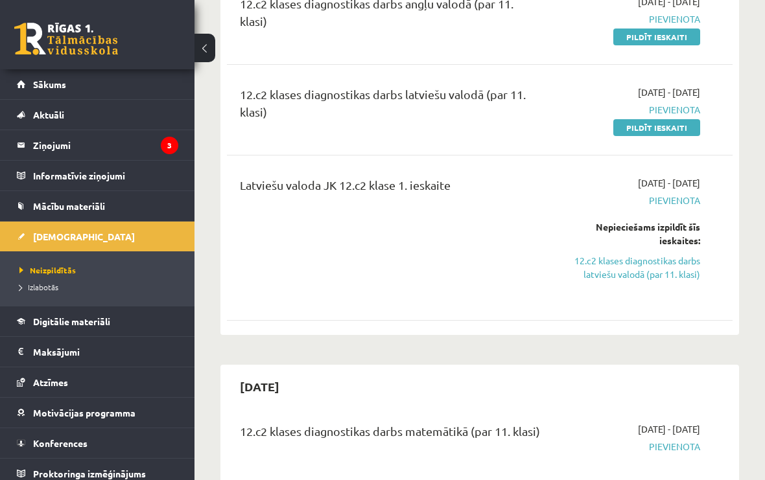
click at [48, 224] on link "[DEMOGRAPHIC_DATA]" at bounding box center [97, 237] width 161 height 30
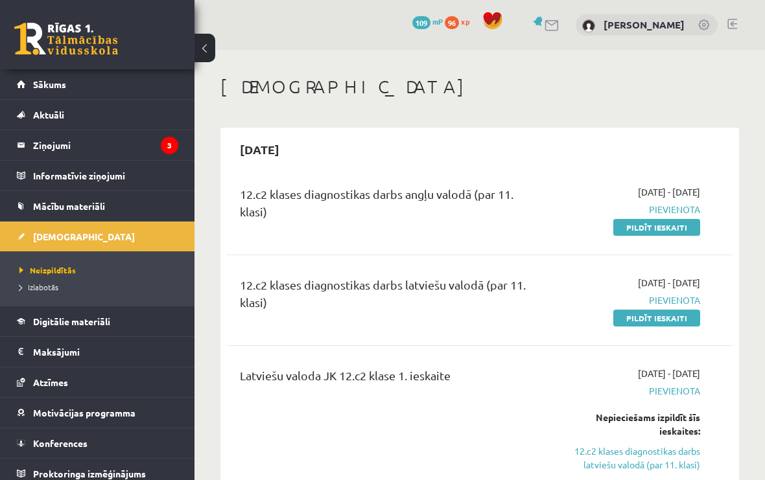
click at [30, 82] on link "Sākums" at bounding box center [97, 84] width 161 height 30
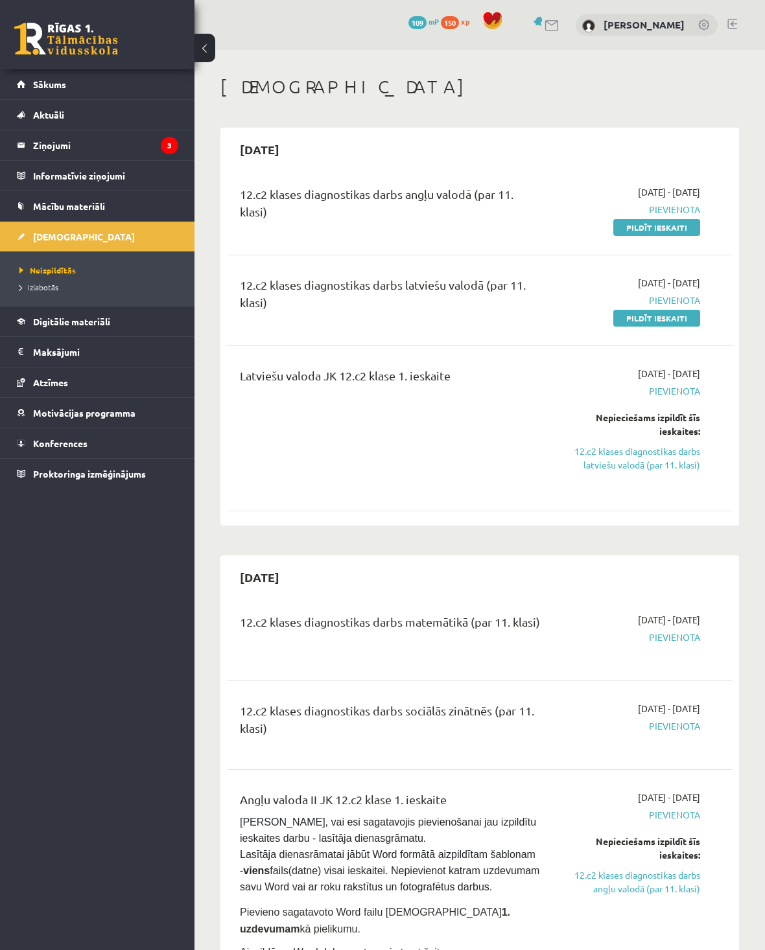
scroll to position [263, 0]
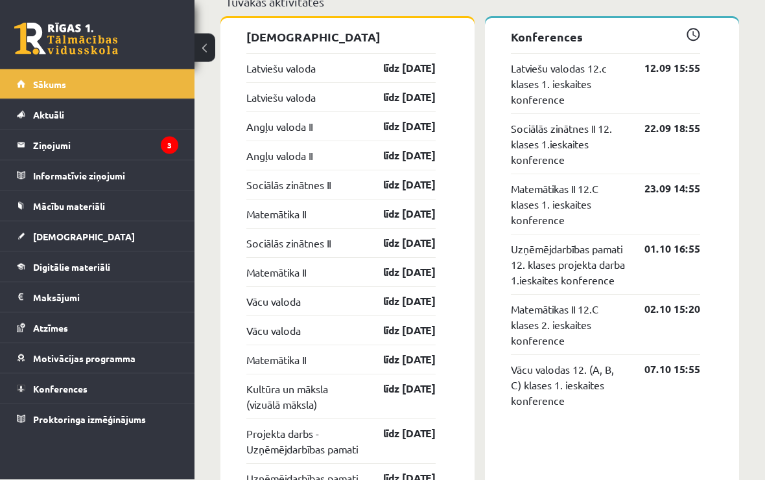
scroll to position [1086, 0]
click at [56, 431] on link "Proktoringa izmēģinājums" at bounding box center [97, 420] width 161 height 30
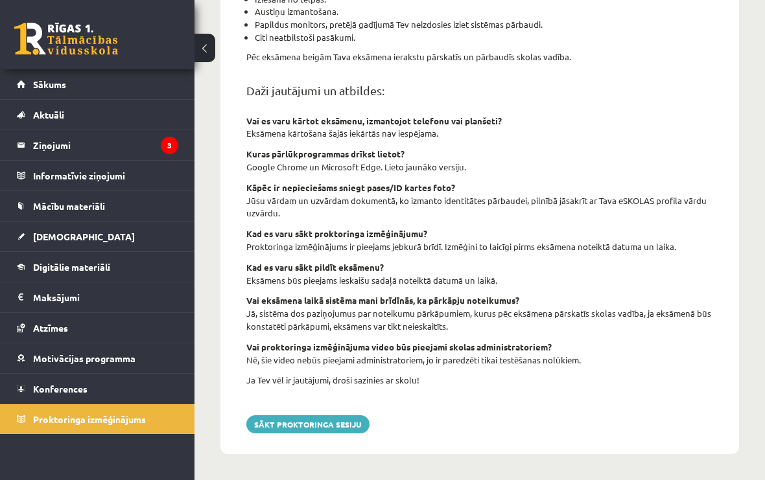
scroll to position [452, 0]
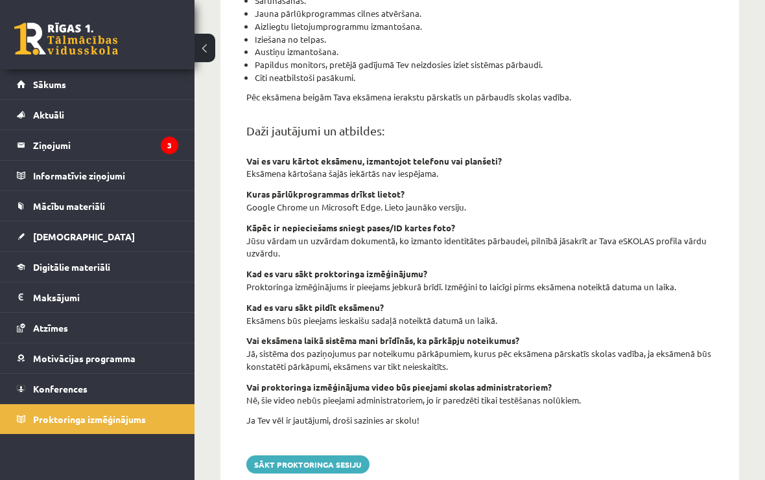
click at [38, 87] on span "Sākums" at bounding box center [49, 84] width 33 height 12
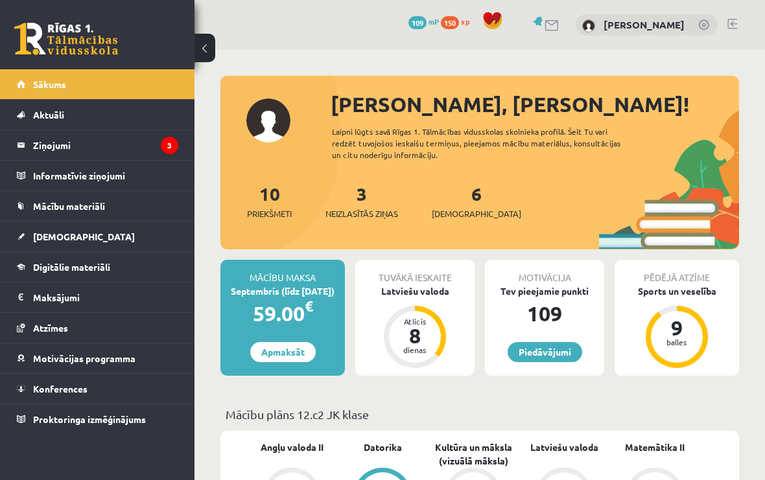
click at [39, 112] on span "Aktuāli" at bounding box center [48, 115] width 31 height 12
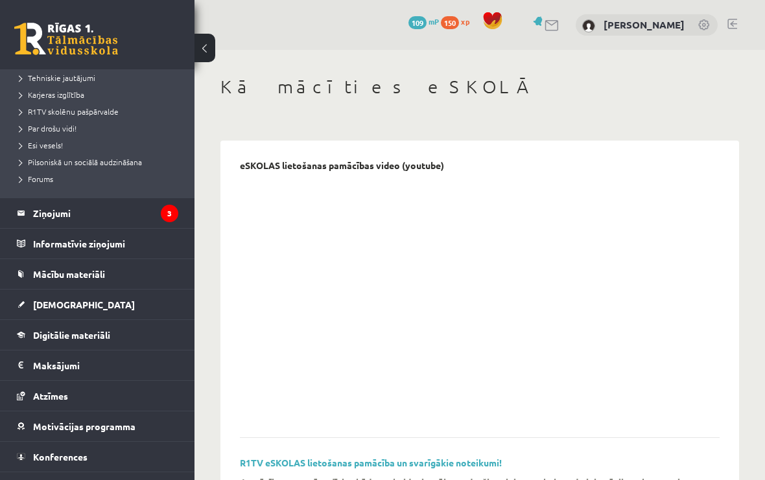
scroll to position [221, 0]
click at [54, 216] on legend "Ziņojumi 3" at bounding box center [105, 215] width 145 height 30
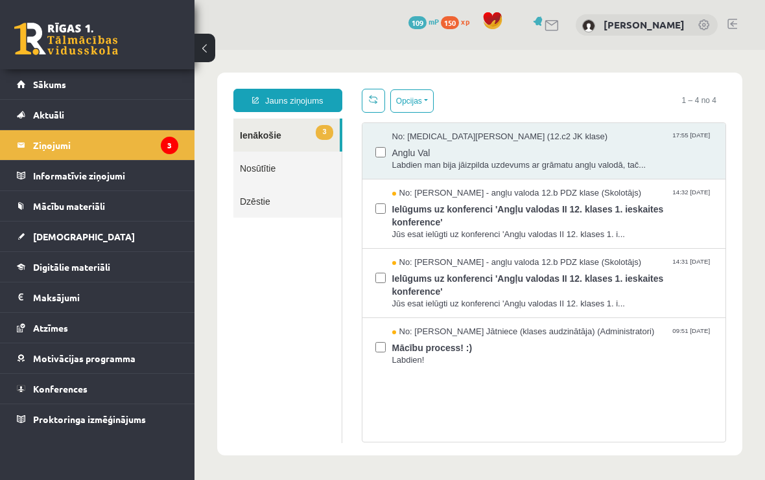
click at [41, 183] on legend "Informatīvie ziņojumi 0" at bounding box center [105, 176] width 145 height 30
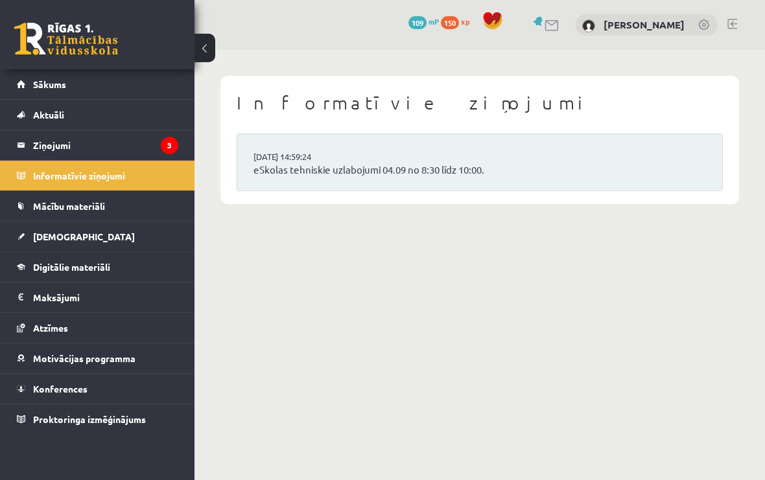
click at [32, 208] on link "Mācību materiāli" at bounding box center [97, 206] width 161 height 30
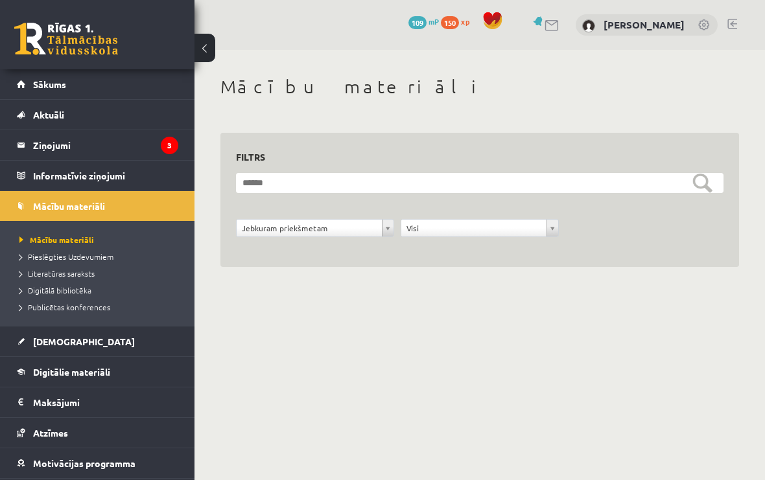
click at [37, 343] on span "[DEMOGRAPHIC_DATA]" at bounding box center [84, 342] width 102 height 12
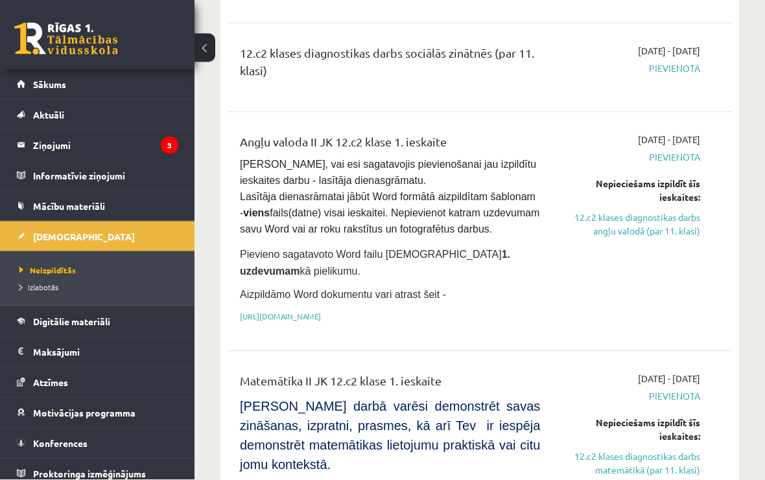
scroll to position [659, 0]
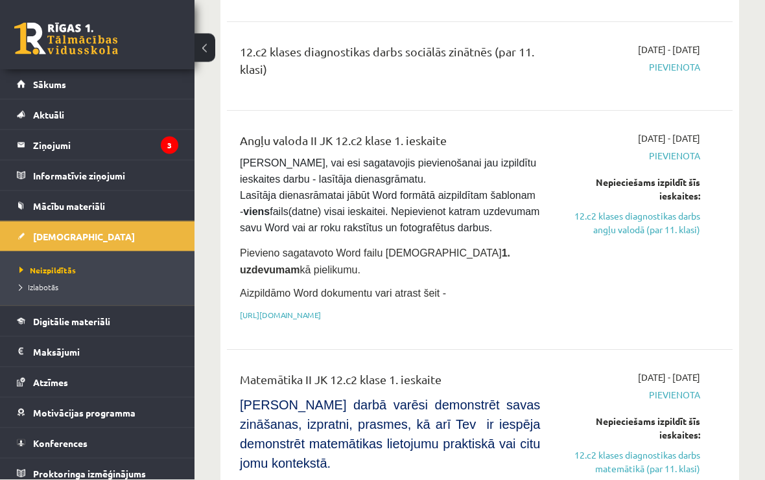
click at [268, 321] on link "[URL][DOMAIN_NAME]" at bounding box center [280, 316] width 81 height 10
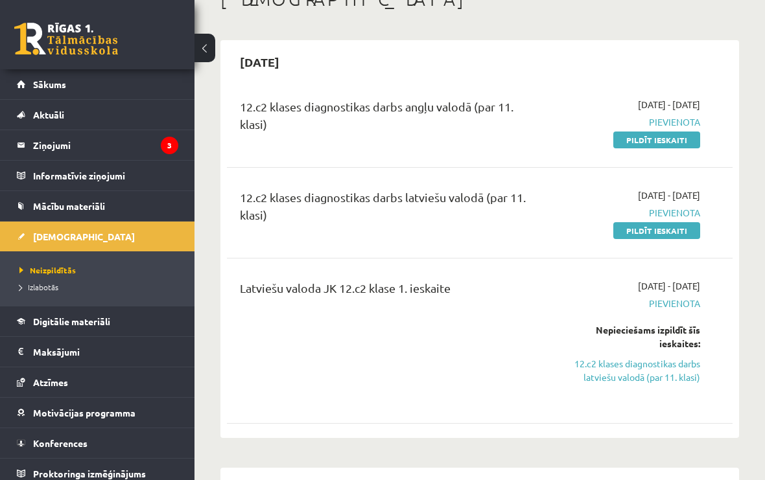
scroll to position [0, 0]
